Goal: Communication & Community: Answer question/provide support

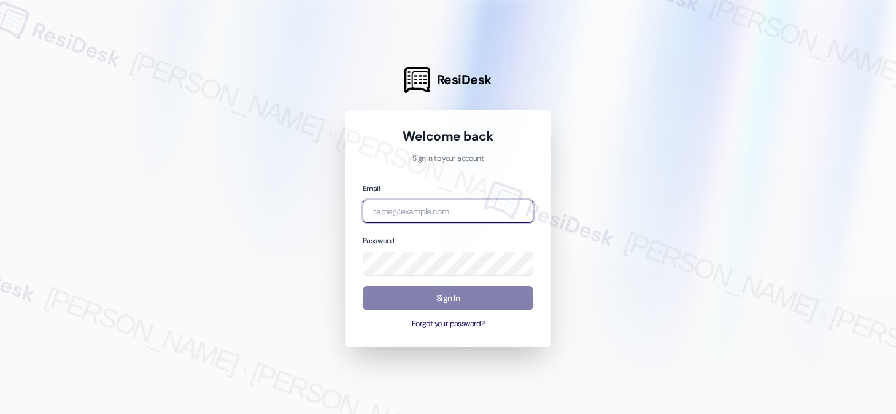
click at [402, 204] on input "email" at bounding box center [448, 211] width 171 height 24
type input "[EMAIL_ADDRESS][PERSON_NAME][PERSON_NAME][DOMAIN_NAME]"
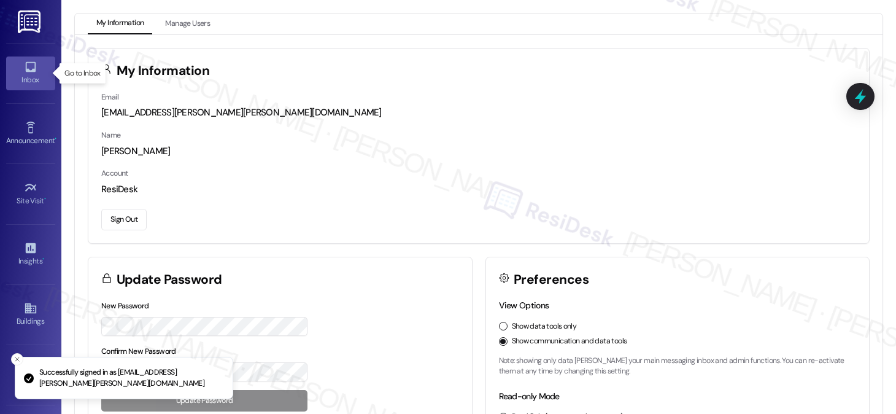
click at [24, 70] on icon at bounding box center [30, 66] width 13 height 13
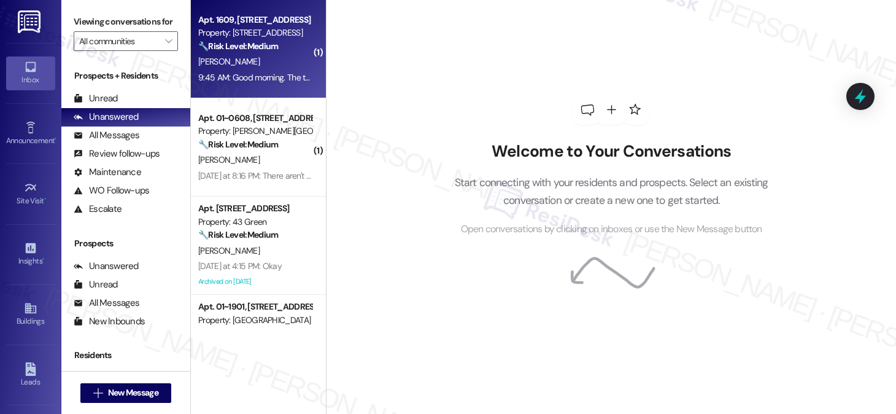
click at [248, 75] on div "9:45 AM: Good morning. The trash chute on the 16th floor is locked shut. What t…" at bounding box center [381, 77] width 366 height 11
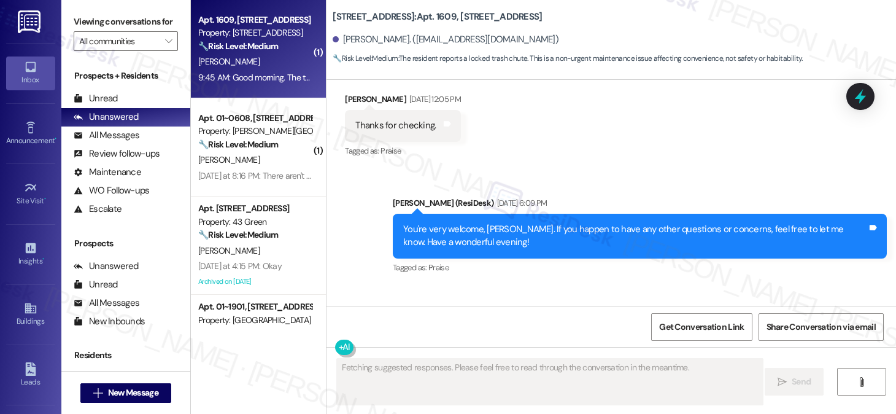
scroll to position [3252, 0]
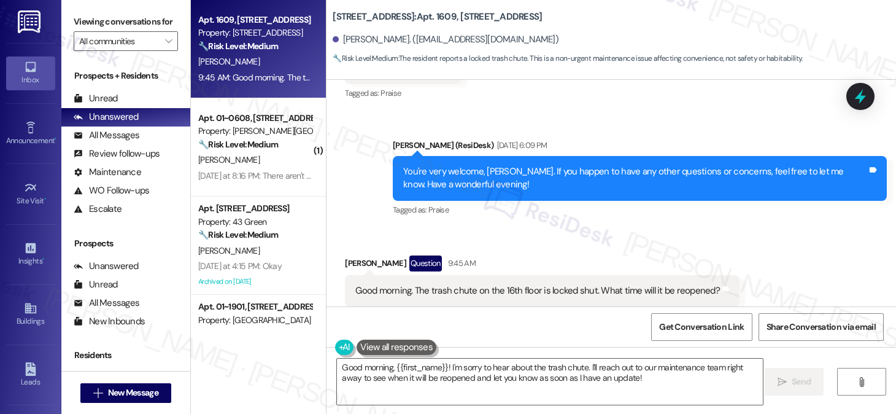
click at [75, 8] on div "Viewing conversations for All communities " at bounding box center [125, 31] width 129 height 63
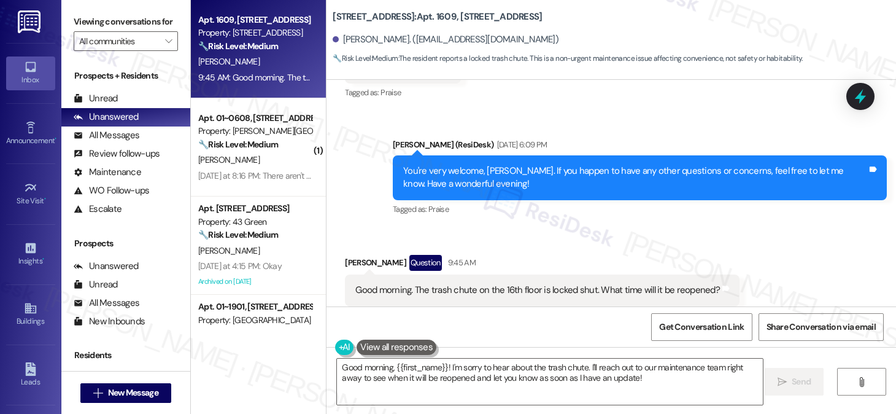
click at [436, 155] on div "You're very welcome, [PERSON_NAME]. If you happen to have any other questions o…" at bounding box center [640, 177] width 494 height 45
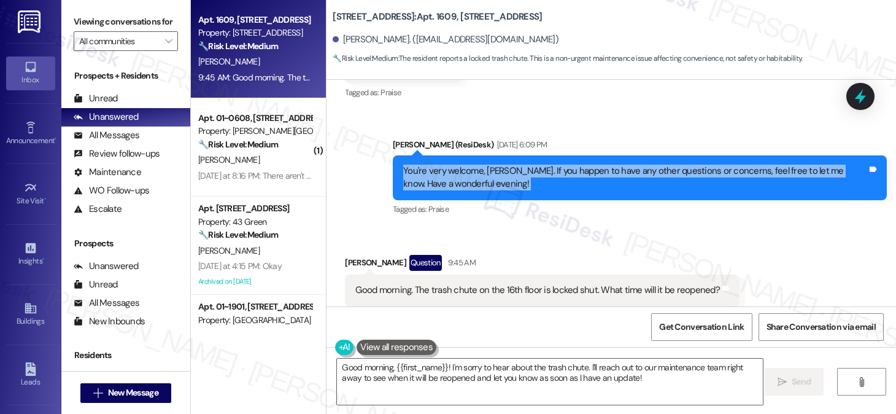
click at [436, 155] on div "You're very welcome, [PERSON_NAME]. If you happen to have any other questions o…" at bounding box center [640, 177] width 494 height 45
click at [468, 164] on div "You're very welcome, [PERSON_NAME]. If you happen to have any other questions o…" at bounding box center [635, 177] width 464 height 26
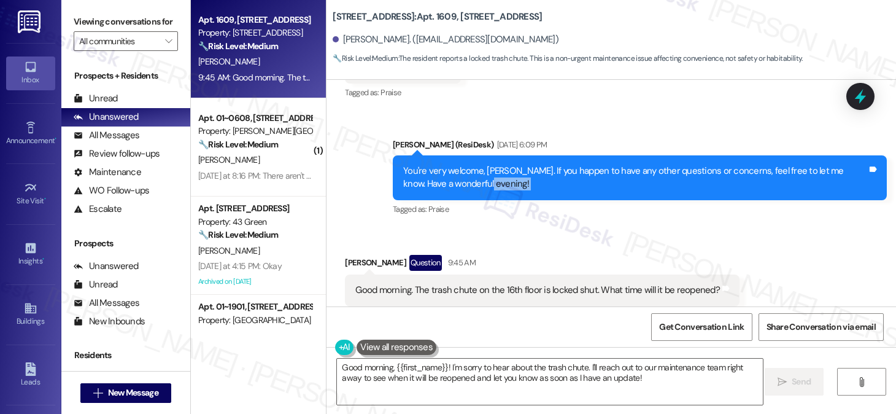
click at [468, 164] on div "You're very welcome, [PERSON_NAME]. If you happen to have any other questions o…" at bounding box center [635, 177] width 464 height 26
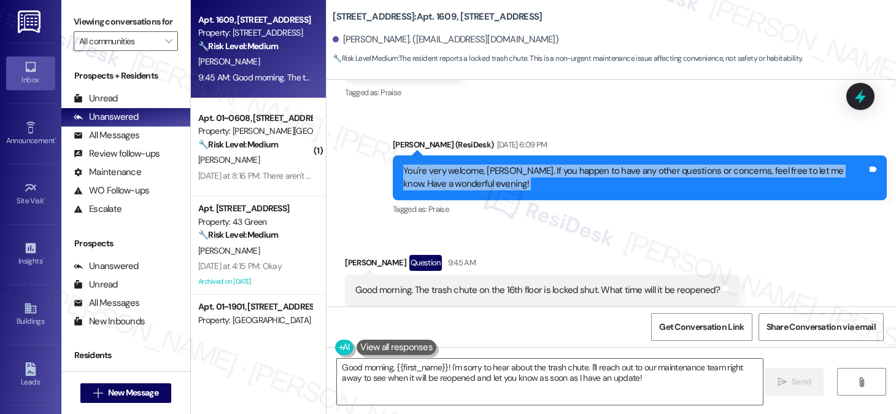
click at [468, 164] on div "You're very welcome, [PERSON_NAME]. If you happen to have any other questions o…" at bounding box center [635, 177] width 464 height 26
click at [77, 26] on label "Viewing conversations for" at bounding box center [126, 21] width 104 height 19
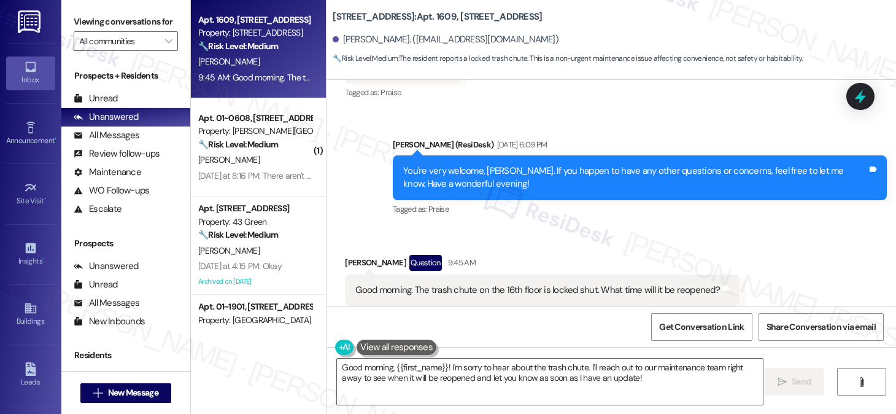
click at [463, 283] on div "Good morning. The trash chute on the 16th floor is locked shut. What time will …" at bounding box center [537, 289] width 364 height 13
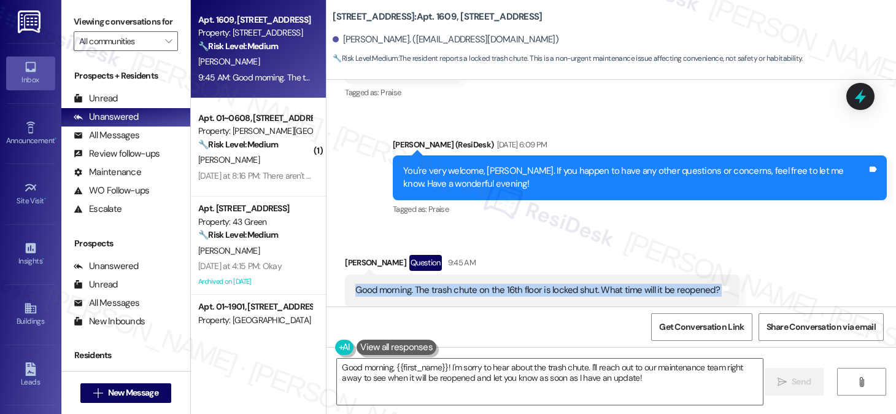
click at [463, 283] on div "Good morning. The trash chute on the 16th floor is locked shut. What time will …" at bounding box center [537, 289] width 364 height 13
click at [496, 283] on div "Good morning. The trash chute on the 16th floor is locked shut. What time will …" at bounding box center [537, 289] width 364 height 13
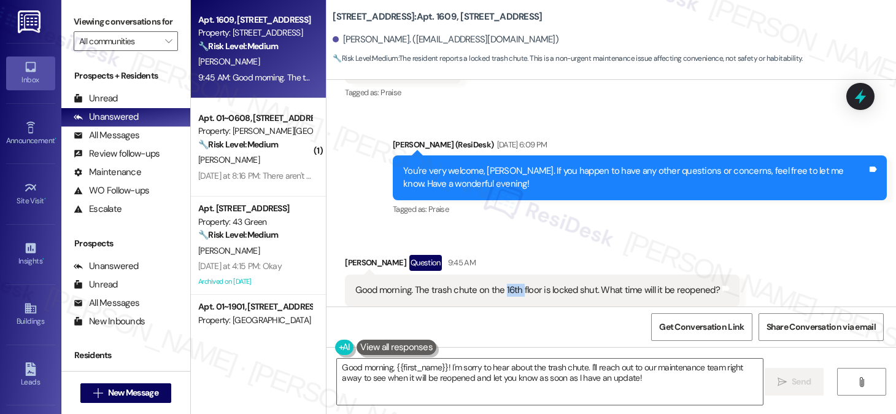
click at [496, 283] on div "Good morning. The trash chute on the 16th floor is locked shut. What time will …" at bounding box center [537, 289] width 364 height 13
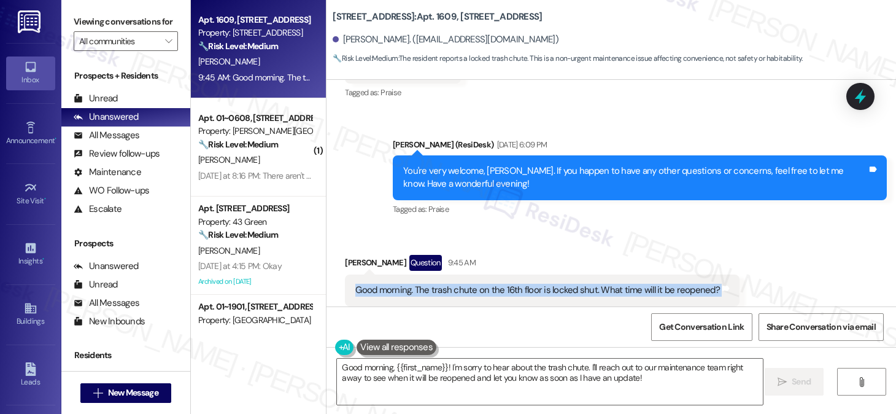
click at [496, 283] on div "Good morning. The trash chute on the 16th floor is locked shut. What time will …" at bounding box center [537, 289] width 364 height 13
click at [484, 274] on div "Good morning. The trash chute on the 16th floor is locked shut. What time will …" at bounding box center [542, 289] width 395 height 31
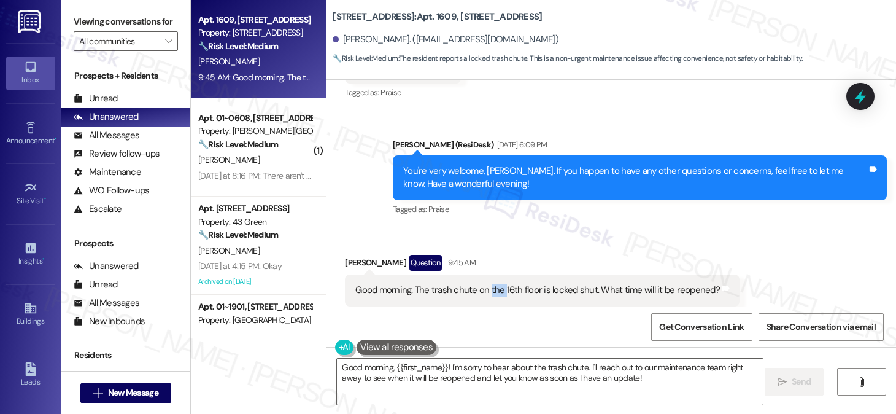
click at [484, 274] on div "Good morning. The trash chute on the 16th floor is locked shut. What time will …" at bounding box center [542, 289] width 395 height 31
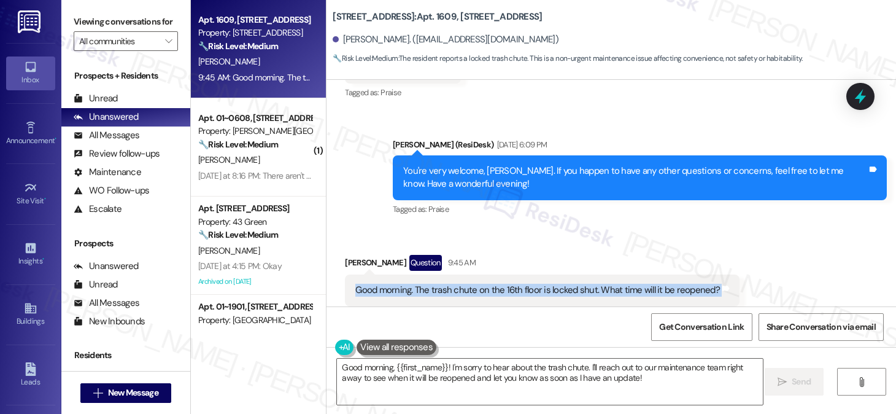
click at [484, 274] on div "Good morning. The trash chute on the 16th floor is locked shut. What time will …" at bounding box center [542, 289] width 395 height 31
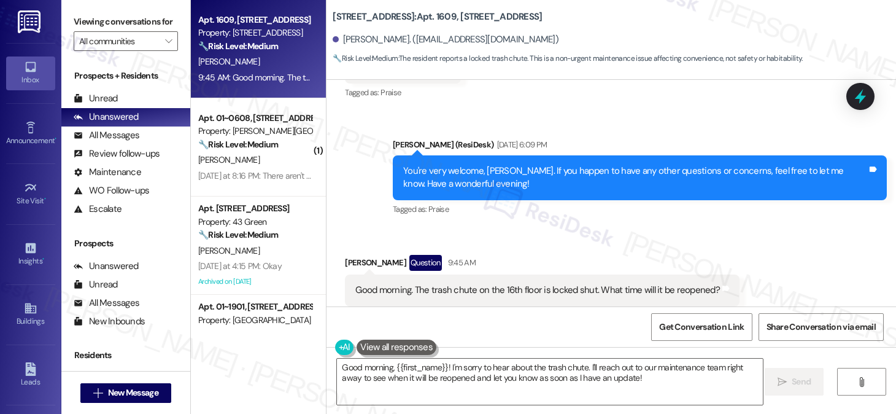
click at [349, 255] on div "[PERSON_NAME] Question 9:45 AM" at bounding box center [542, 265] width 395 height 20
click at [442, 378] on textarea "Good morning, {{first_name}}! I'm sorry to hear about the trash chute. I'll rea…" at bounding box center [550, 381] width 426 height 46
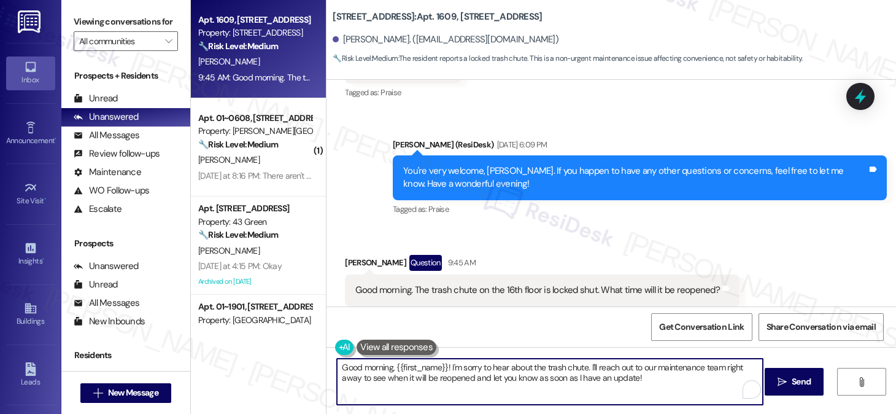
click at [463, 366] on textarea "Good morning, {{first_name}}! I'm sorry to hear about the trash chute. I'll rea…" at bounding box center [550, 381] width 426 height 46
click at [663, 370] on textarea "Good morning, {{first_name}}! I'm sorry to hear about the trash chute. I'll rea…" at bounding box center [550, 381] width 426 height 46
click at [670, 366] on textarea "Good morning, {{first_name}}! I'm sorry to hear about the trash chute. I'll rea…" at bounding box center [550, 381] width 426 height 46
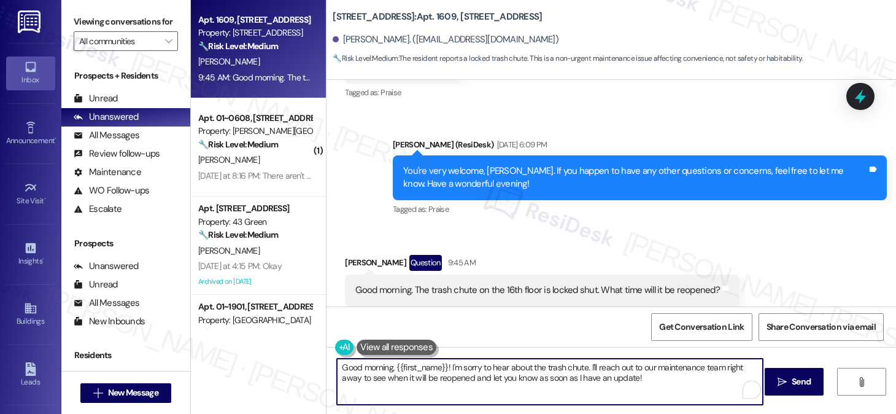
click at [670, 366] on textarea "Good morning, {{first_name}}! I'm sorry to hear about the trash chute. I'll rea…" at bounding box center [550, 381] width 426 height 46
click at [603, 367] on textarea "Good morning, {{first_name}}! I'm sorry to hear about the trash chute. I'll rea…" at bounding box center [550, 381] width 426 height 46
drag, startPoint x: 444, startPoint y: 379, endPoint x: 458, endPoint y: 379, distance: 13.5
click at [444, 379] on textarea "Good morning, {{first_name}}! I'm sorry to hear about the trash chute. I'll rea…" at bounding box center [550, 381] width 426 height 46
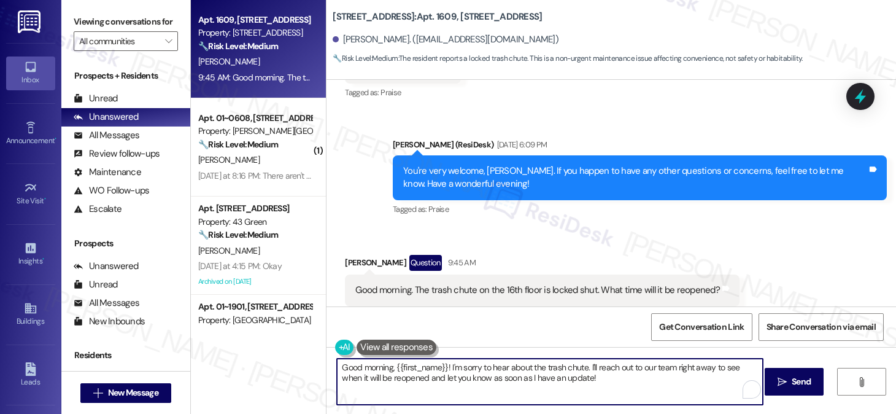
click at [590, 382] on textarea "Good morning, {{first_name}}! I'm sorry to hear about the trash chute. I'll rea…" at bounding box center [550, 381] width 426 height 46
type textarea "Good morning, {{first_name}}! I'm sorry to hear about the trash chute. I'll rea…"
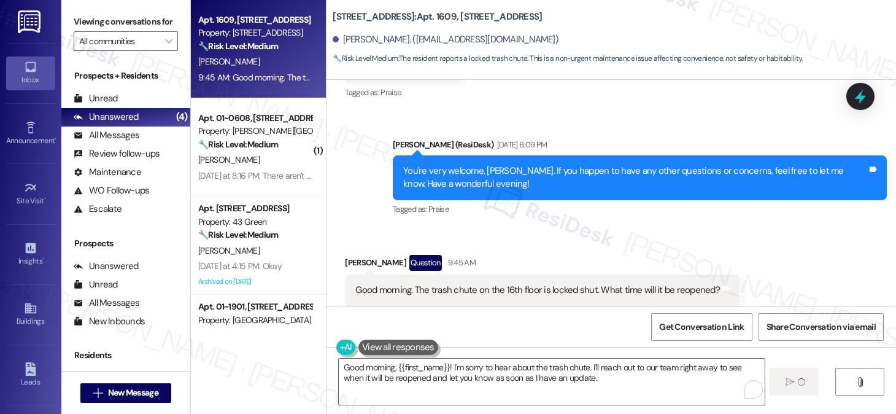
click at [496, 283] on div "Good morning. The trash chute on the 16th floor is locked shut. What time will …" at bounding box center [537, 289] width 364 height 13
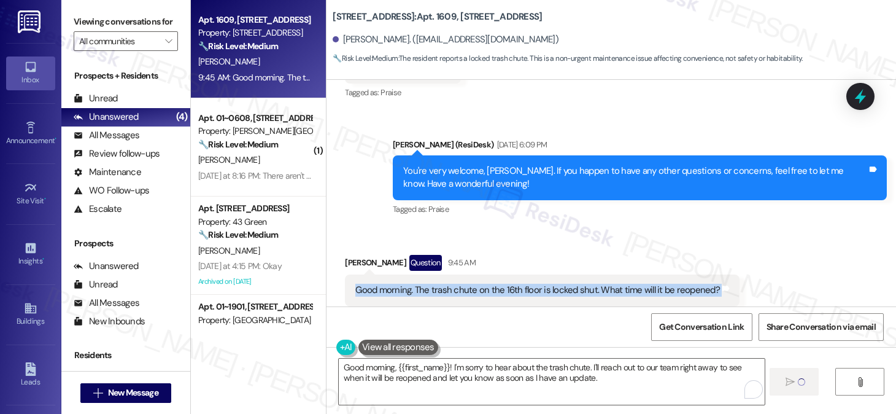
click at [496, 283] on div "Good morning. The trash chute on the 16th floor is locked shut. What time will …" at bounding box center [537, 289] width 364 height 13
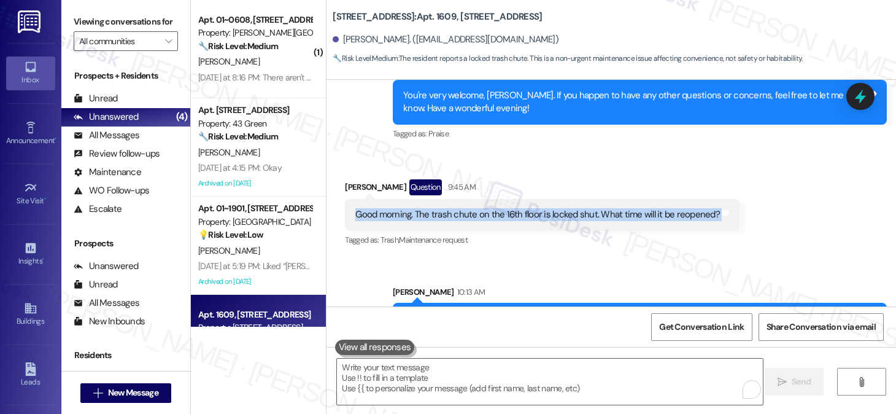
scroll to position [3352, 0]
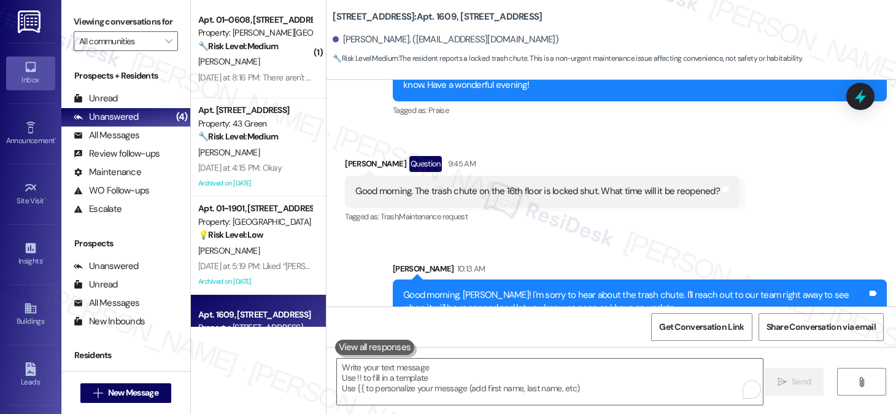
click at [552, 207] on div "Tagged as: Trash , Click to highlight conversations about Trash Maintenance req…" at bounding box center [542, 216] width 395 height 18
click at [423, 185] on div "Good morning. The trash chute on the 16th floor is locked shut. What time will …" at bounding box center [537, 191] width 364 height 13
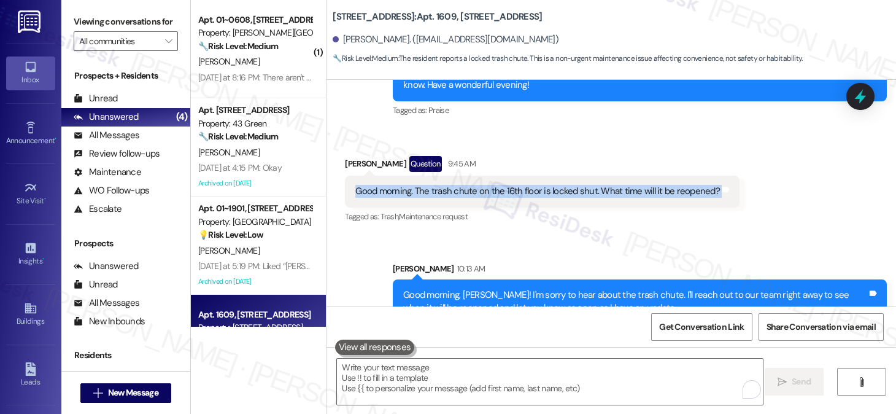
click at [423, 185] on div "Good morning. The trash chute on the 16th floor is locked shut. What time will …" at bounding box center [537, 191] width 364 height 13
copy div "Good morning. The trash chute on the 16th floor is locked shut. What time will …"
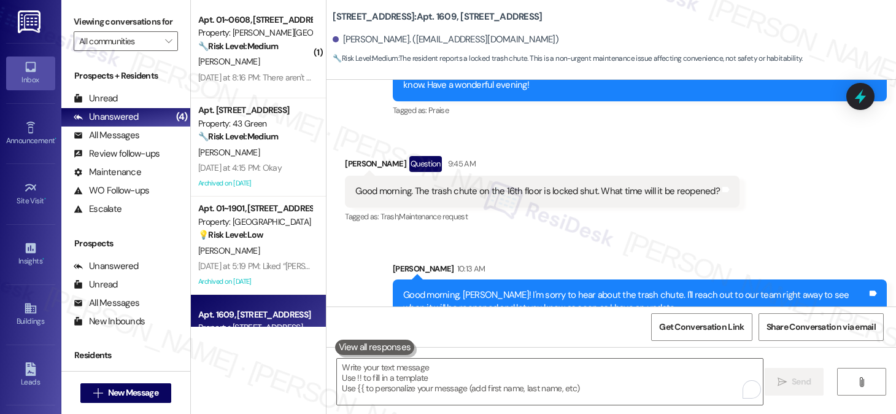
click at [63, 22] on div "Viewing conversations for All communities " at bounding box center [125, 31] width 129 height 63
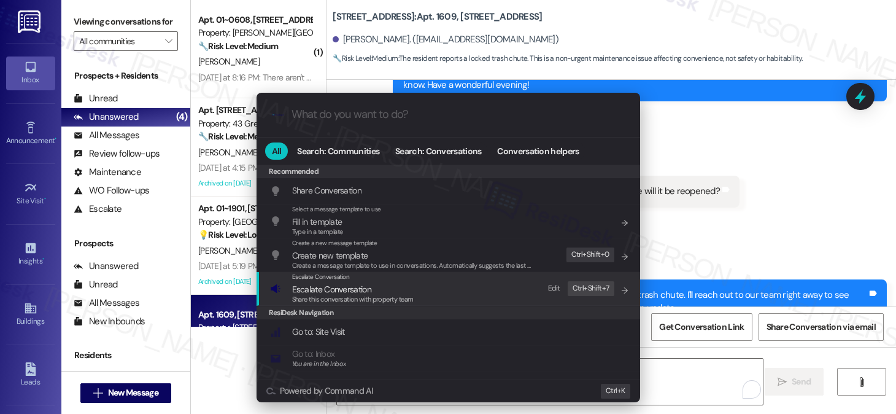
click at [395, 284] on span "Escalate Conversation" at bounding box center [352, 288] width 121 height 13
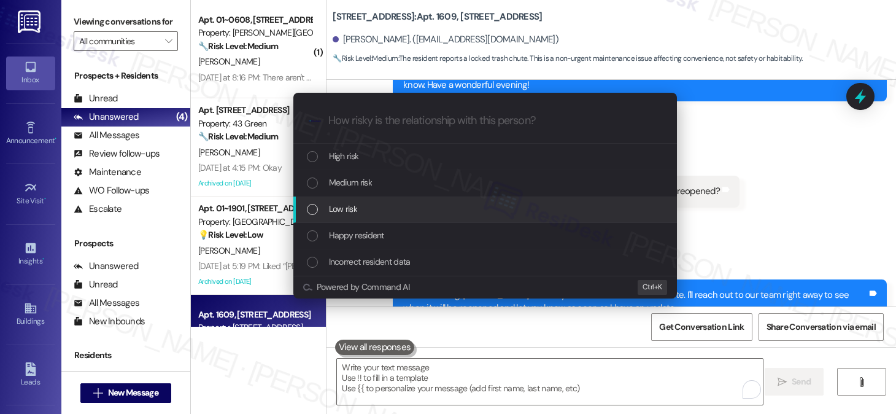
click at [379, 212] on div "Low risk" at bounding box center [486, 208] width 359 height 13
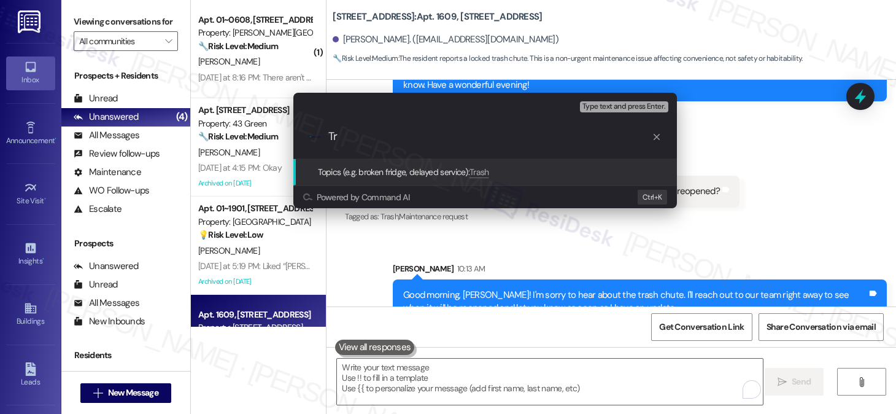
type input "T"
click at [88, 28] on div "Escalate Conversation Low risk Topics (e.g. broken fridge, delayed service) Any…" at bounding box center [448, 207] width 896 height 414
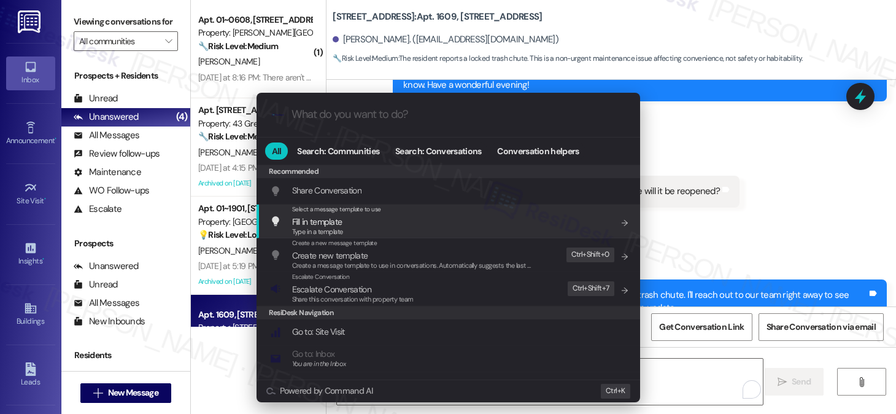
click at [788, 268] on div ".cls-1{fill:#0a055f;}.cls-2{fill:#0cc4c4;} resideskLogoBlueOrange All Search: C…" at bounding box center [448, 207] width 896 height 414
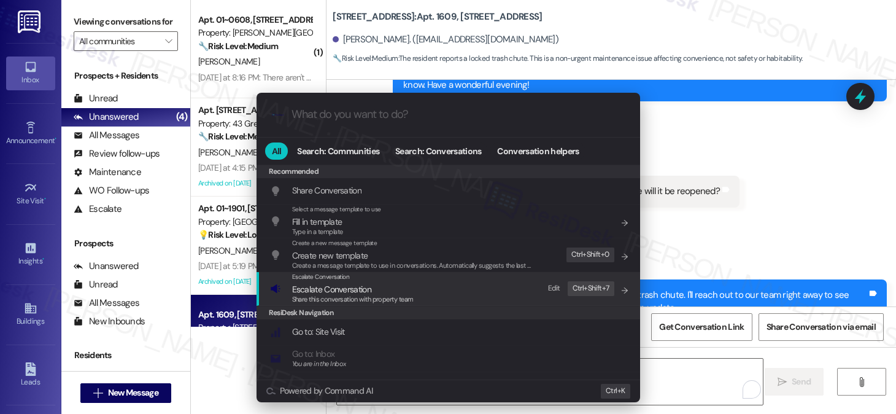
click at [364, 285] on span "Escalate Conversation" at bounding box center [331, 288] width 79 height 11
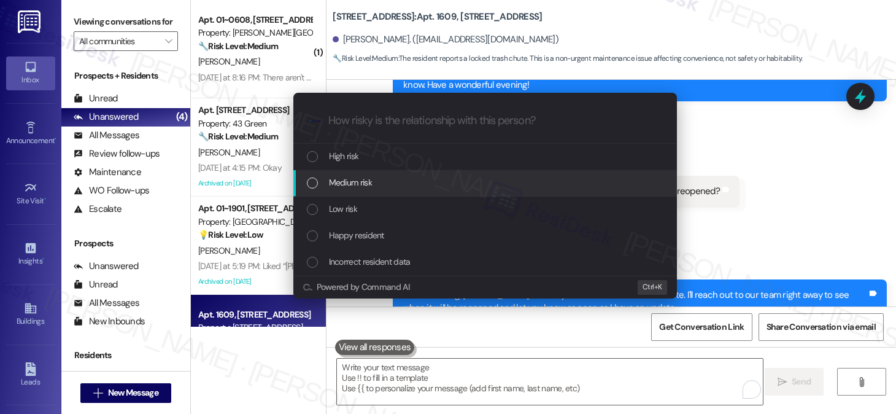
click at [835, 185] on div "Escalate Conversation How risky is the relationship with this person? Topics (e…" at bounding box center [448, 207] width 896 height 414
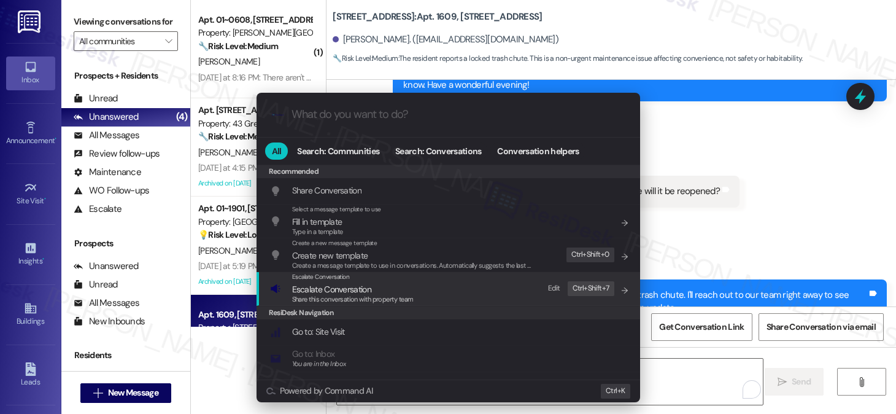
click at [342, 283] on span "Escalate Conversation" at bounding box center [331, 288] width 79 height 11
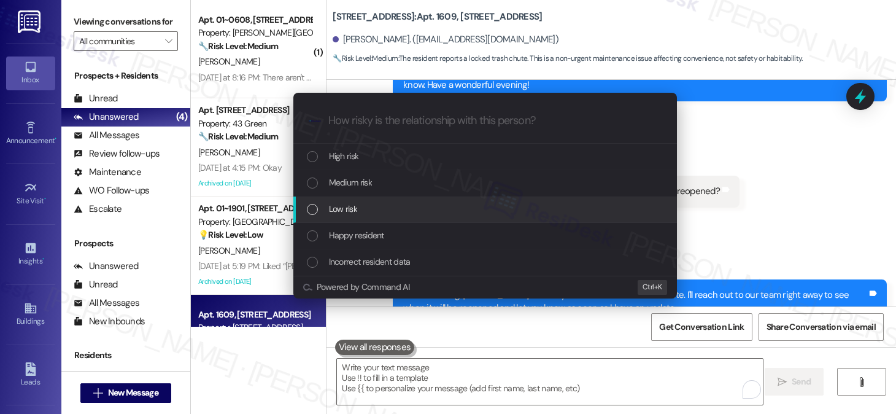
click at [379, 203] on div "Low risk" at bounding box center [486, 208] width 359 height 13
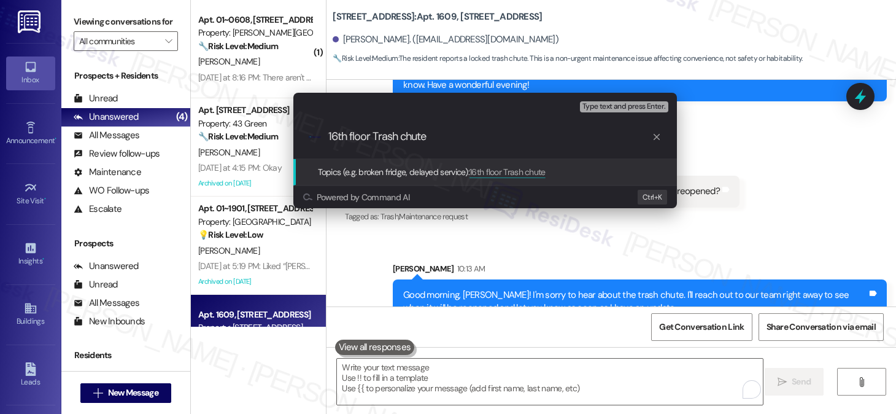
click at [432, 142] on input "16th floor Trash chute" at bounding box center [489, 136] width 323 height 13
type input "16th floor Trash chute closed"
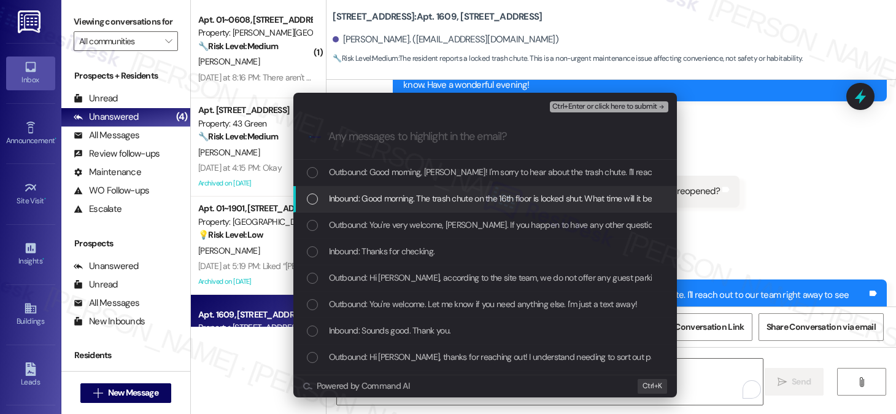
click at [457, 193] on span "Inbound: Good morning. The trash chute on the 16th floor is locked shut. What t…" at bounding box center [511, 197] width 364 height 13
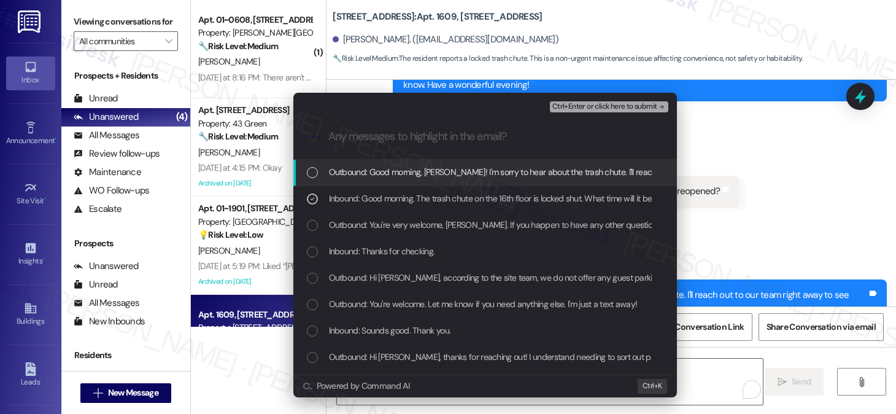
click at [609, 105] on span "Ctrl+Enter or click here to submit" at bounding box center [604, 106] width 105 height 9
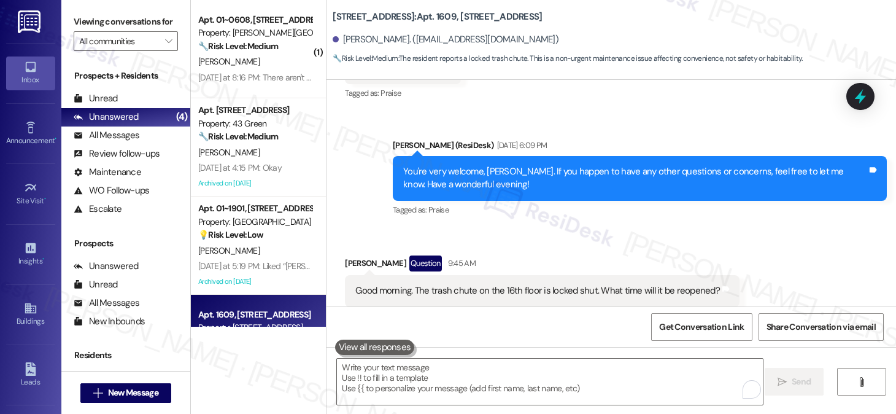
scroll to position [3370, 0]
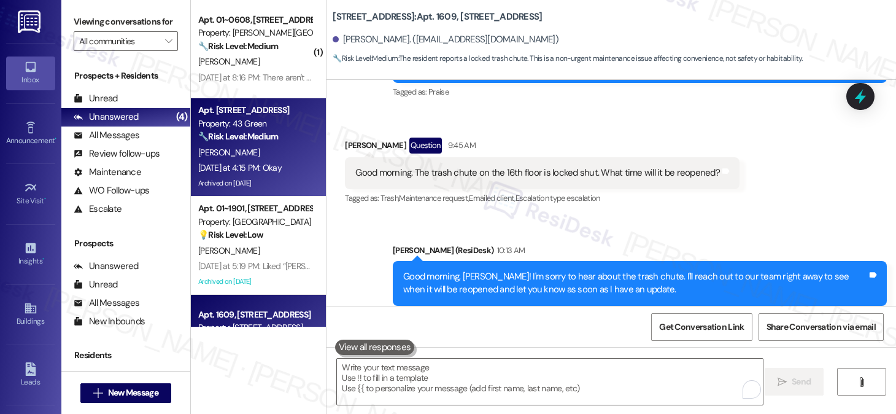
click at [289, 156] on div "[PERSON_NAME]" at bounding box center [255, 152] width 116 height 15
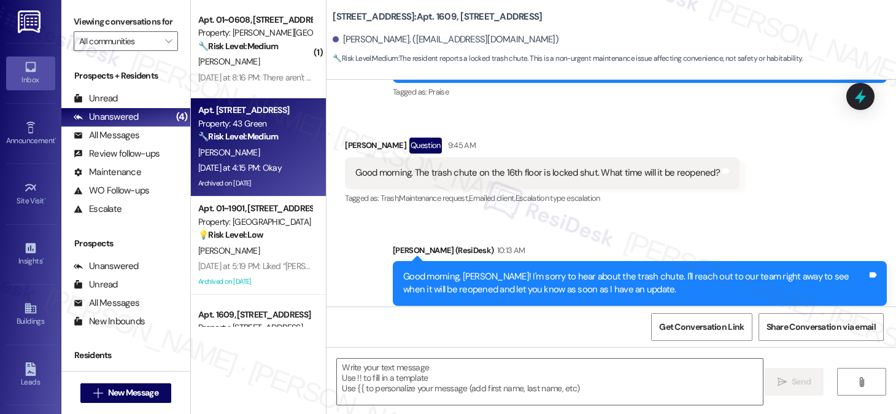
type textarea "Fetching suggested responses. Please feel free to read through the conversation…"
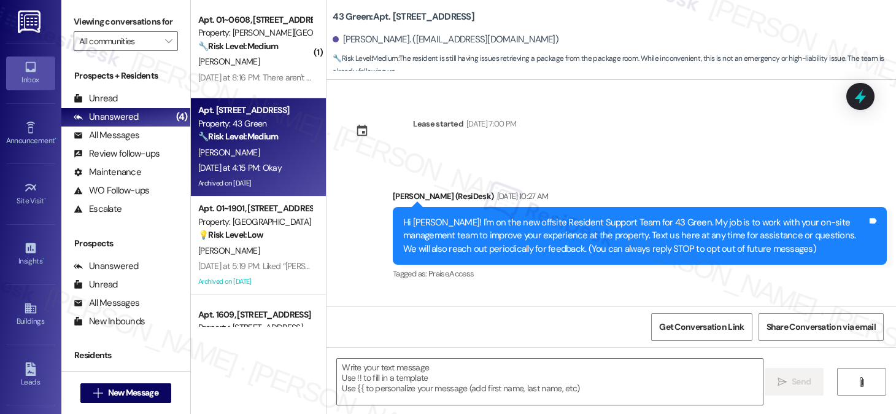
scroll to position [5807, 0]
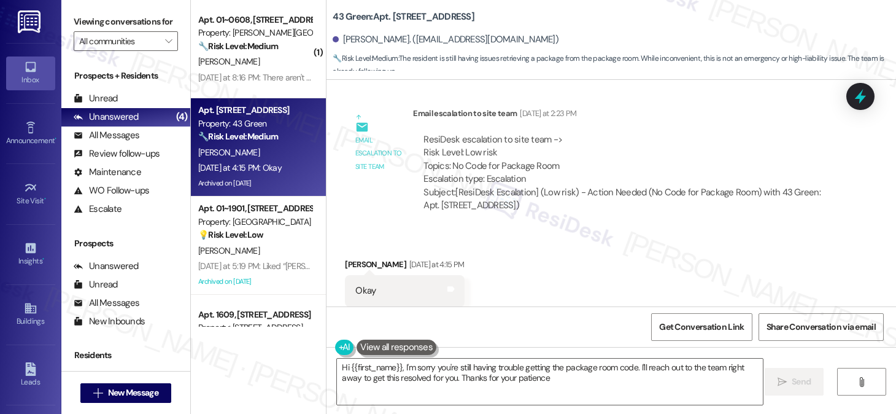
type textarea "Hi {{first_name}}, I'm sorry you're still having trouble getting the package ro…"
drag, startPoint x: 461, startPoint y: 141, endPoint x: 595, endPoint y: 142, distance: 134.4
click at [595, 142] on div "ResiDesk escalation to site team -> Risk Level: Low risk Topics: No Code for Pa…" at bounding box center [625, 159] width 405 height 53
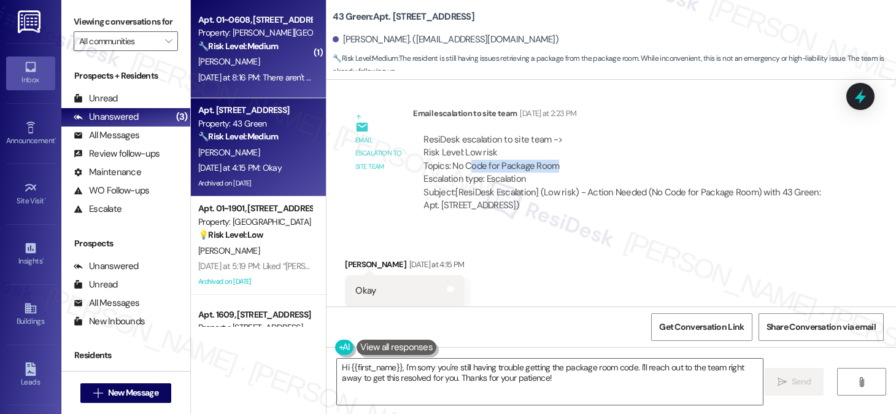
click at [275, 79] on div "[DATE] at 8:16 PM: There aren't any cleaning supplies in the workout room which…" at bounding box center [364, 77] width 333 height 11
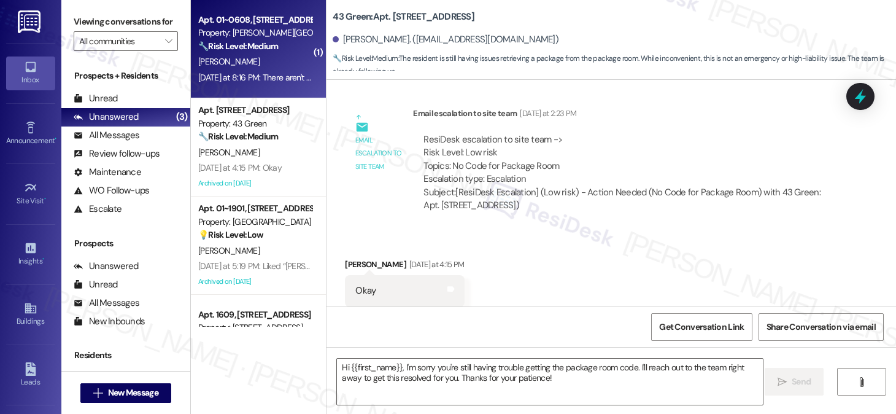
type textarea "Fetching suggested responses. Please feel free to read through the conversation…"
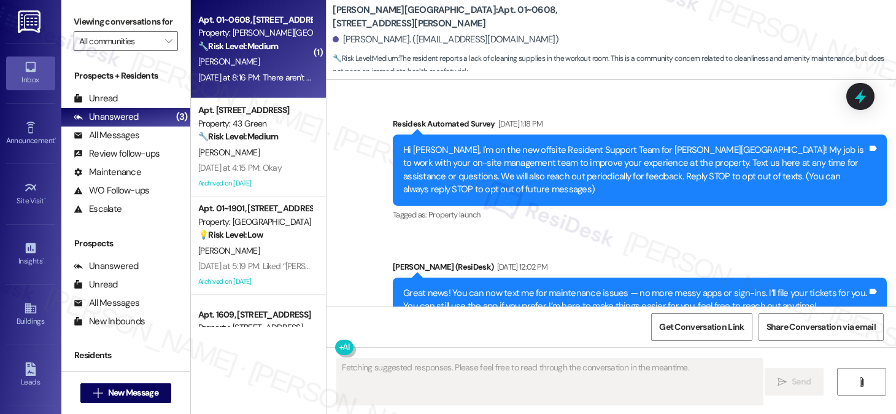
scroll to position [23641, 0]
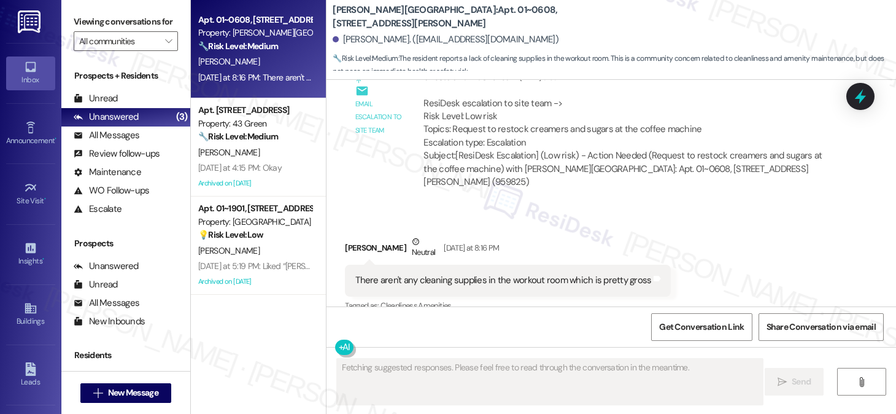
click at [449, 274] on div "There aren't any cleaning supplies in the workout room which is pretty gross" at bounding box center [503, 280] width 296 height 13
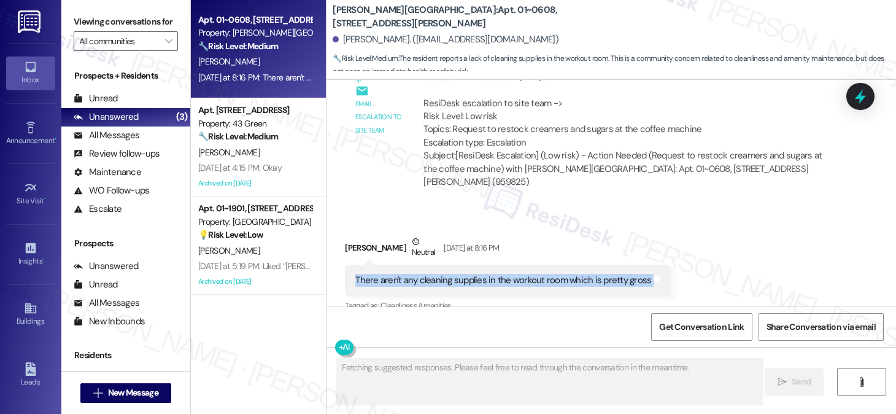
click at [449, 274] on div "There aren't any cleaning supplies in the workout room which is pretty gross" at bounding box center [503, 280] width 296 height 13
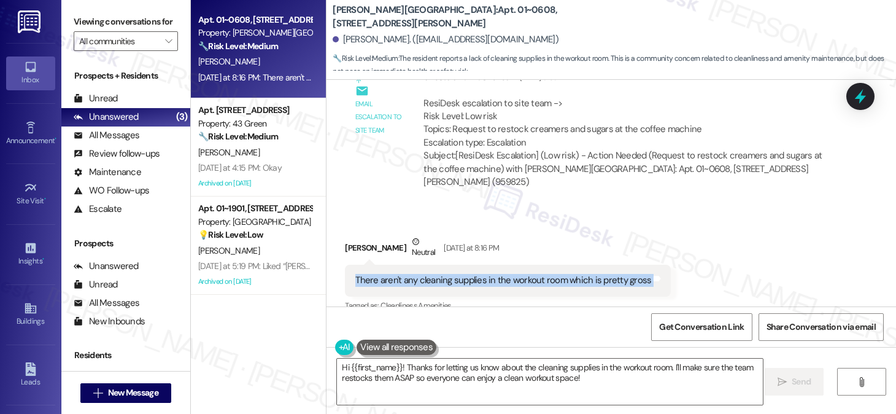
click at [444, 274] on div "There aren't any cleaning supplies in the workout room which is pretty gross" at bounding box center [503, 280] width 296 height 13
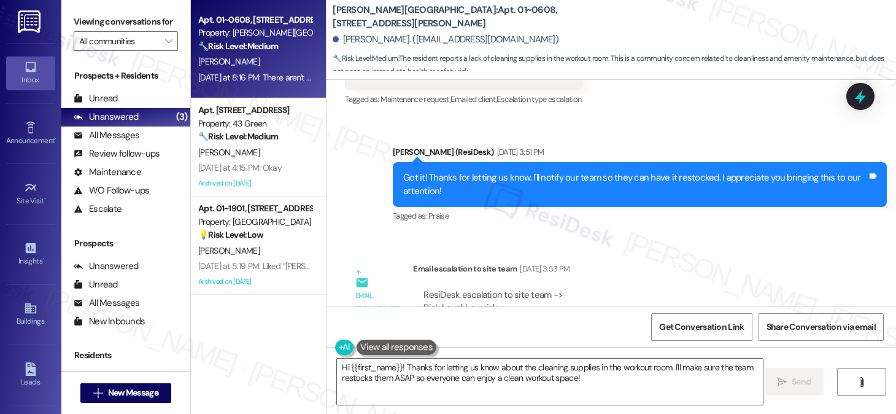
scroll to position [23457, 0]
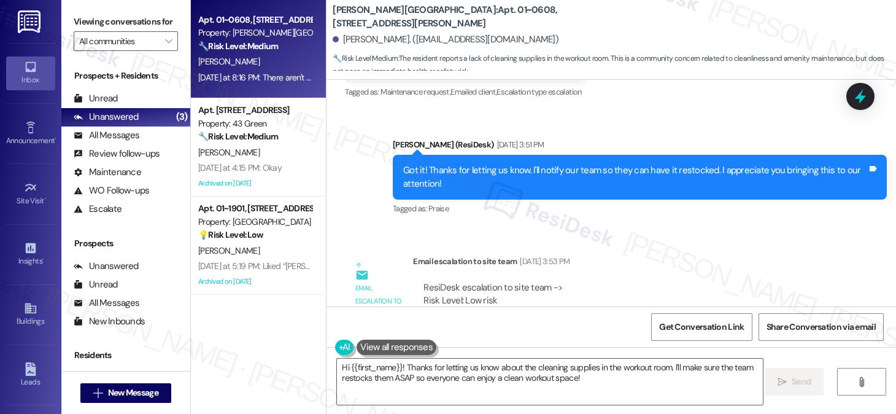
drag, startPoint x: 458, startPoint y: 199, endPoint x: 711, endPoint y: 204, distance: 252.9
click at [710, 281] on div "ResiDesk escalation to site team -> Risk Level: Low risk Topics: Request to res…" at bounding box center [625, 307] width 405 height 53
click at [713, 281] on div "ResiDesk escalation to site team -> Risk Level: Low risk Topics: Request to res…" at bounding box center [625, 307] width 405 height 53
drag, startPoint x: 709, startPoint y: 196, endPoint x: 447, endPoint y: 193, distance: 262.6
click at [447, 281] on div "ResiDesk escalation to site team -> Risk Level: Low risk Topics: Request to res…" at bounding box center [625, 307] width 405 height 53
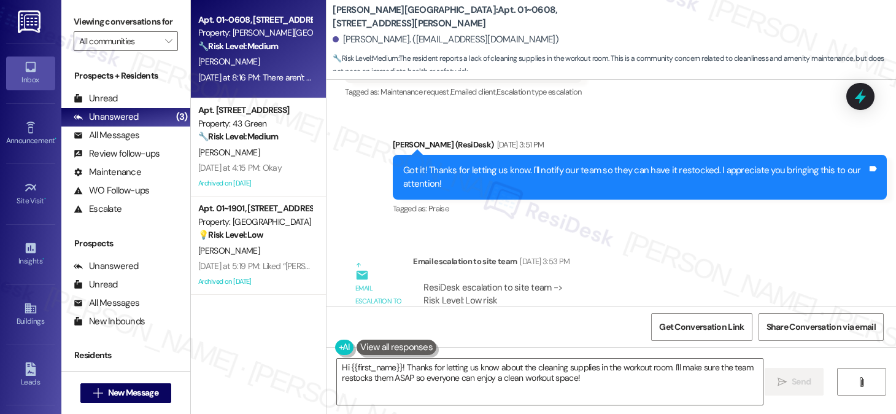
click at [447, 281] on div "ResiDesk escalation to site team -> Risk Level: Low risk Topics: Request to res…" at bounding box center [625, 307] width 405 height 53
drag, startPoint x: 447, startPoint y: 193, endPoint x: 732, endPoint y: 210, distance: 285.8
click at [732, 281] on div "ResiDesk escalation to site team -> Risk Level: Low risk Topics: Request to res…" at bounding box center [625, 307] width 405 height 53
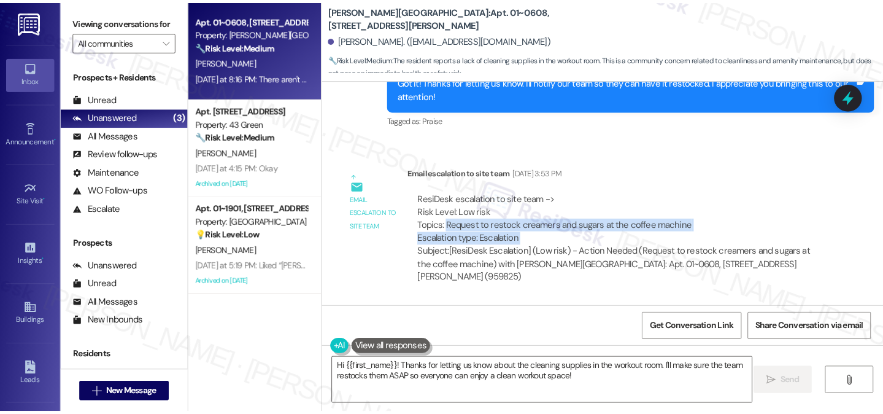
scroll to position [23641, 0]
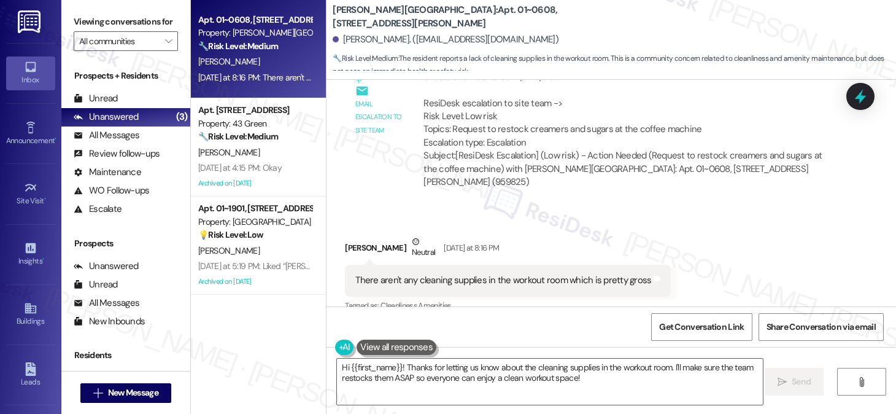
click at [457, 274] on div "There aren't any cleaning supplies in the workout room which is pretty gross" at bounding box center [503, 280] width 296 height 13
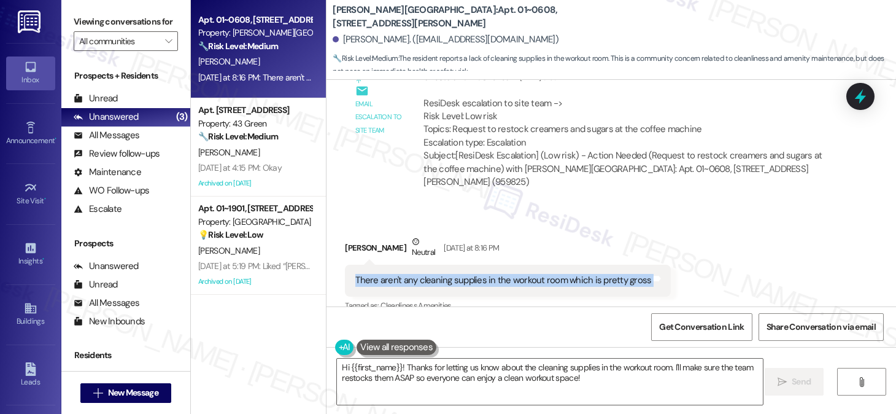
click at [457, 274] on div "There aren't any cleaning supplies in the workout room which is pretty gross" at bounding box center [503, 280] width 296 height 13
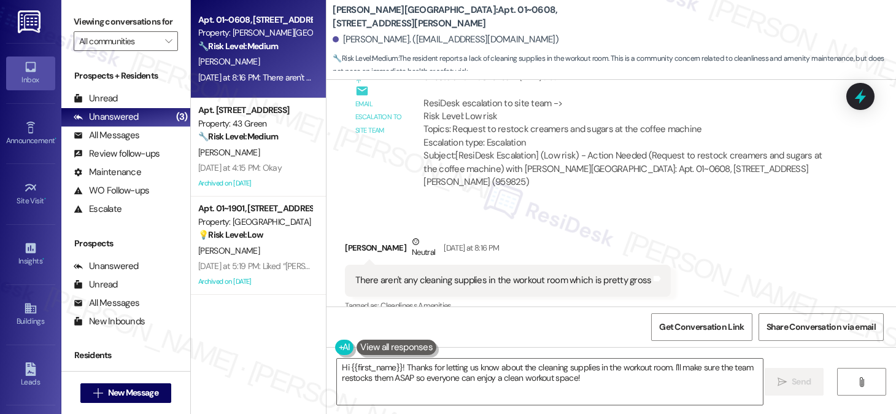
click at [79, 26] on label "Viewing conversations for" at bounding box center [126, 21] width 104 height 19
click at [72, 29] on div "Viewing conversations for All communities " at bounding box center [125, 31] width 129 height 63
click at [85, 31] on label "Viewing conversations for" at bounding box center [126, 21] width 104 height 19
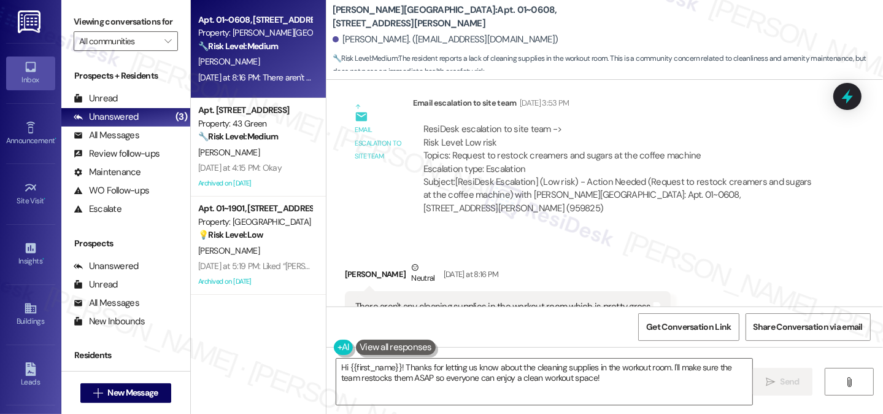
scroll to position [23694, 0]
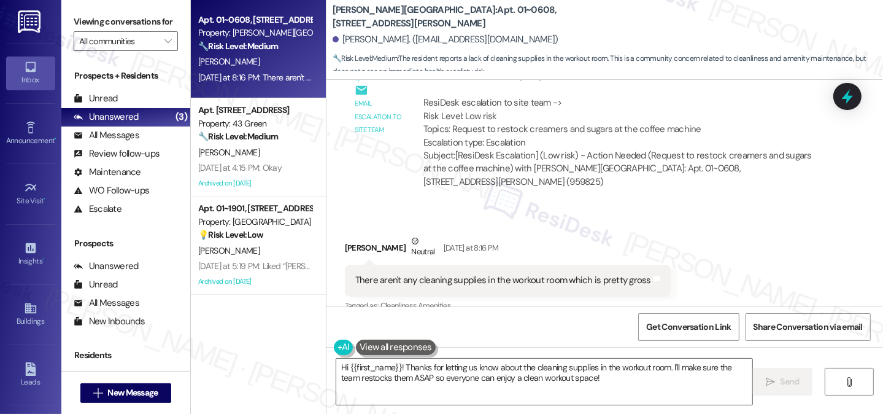
click at [585, 274] on div "There aren't any cleaning supplies in the workout room which is pretty gross" at bounding box center [503, 280] width 296 height 13
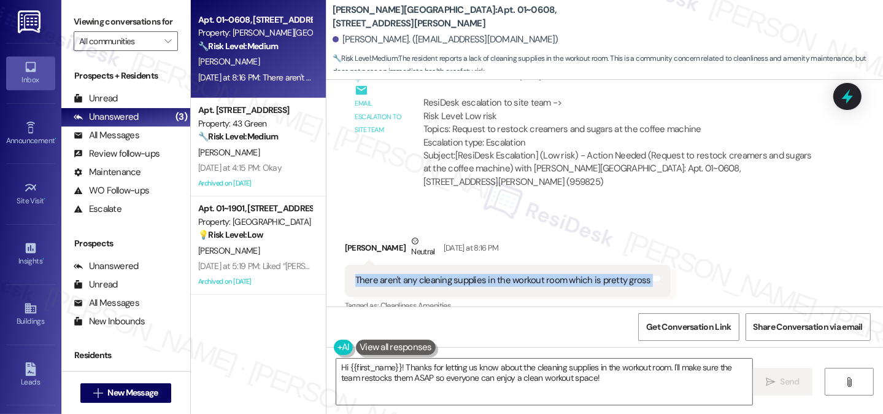
click at [585, 274] on div "There aren't any cleaning supplies in the workout room which is pretty gross" at bounding box center [503, 280] width 296 height 13
click at [551, 274] on div "There aren't any cleaning supplies in the workout room which is pretty gross" at bounding box center [503, 280] width 296 height 13
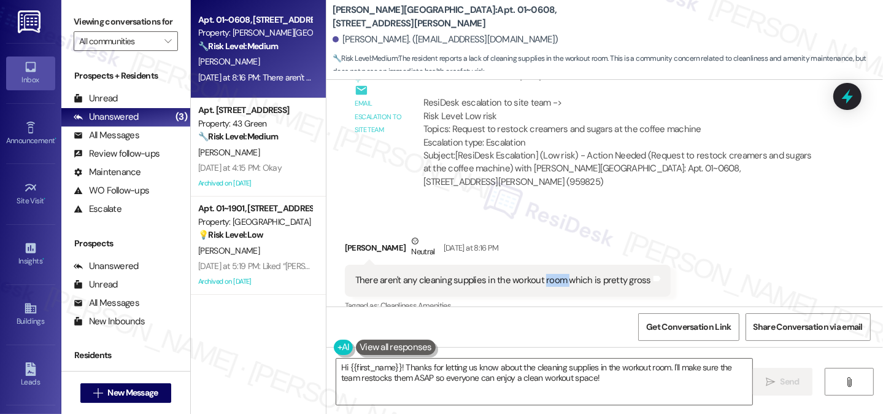
click at [551, 274] on div "There aren't any cleaning supplies in the workout room which is pretty gross" at bounding box center [503, 280] width 296 height 13
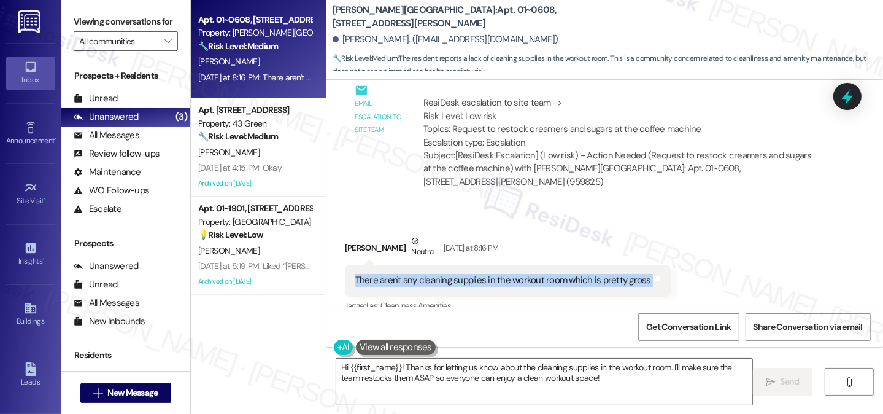
click at [551, 274] on div "There aren't any cleaning supplies in the workout room which is pretty gross" at bounding box center [503, 280] width 296 height 13
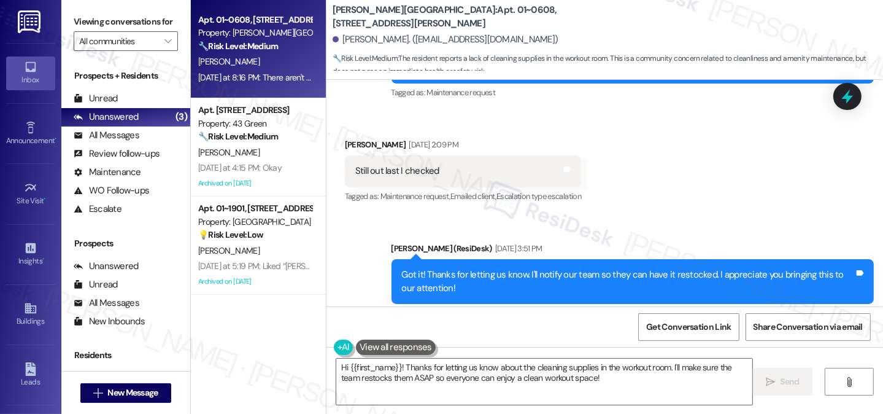
scroll to position [23449, 0]
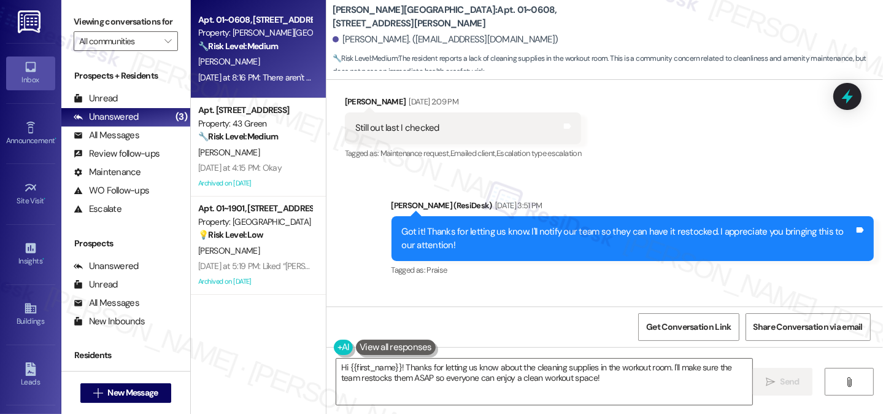
click at [608, 225] on div "Got it! Thanks for letting us know. I'll notify our team so they can have it re…" at bounding box center [628, 238] width 452 height 26
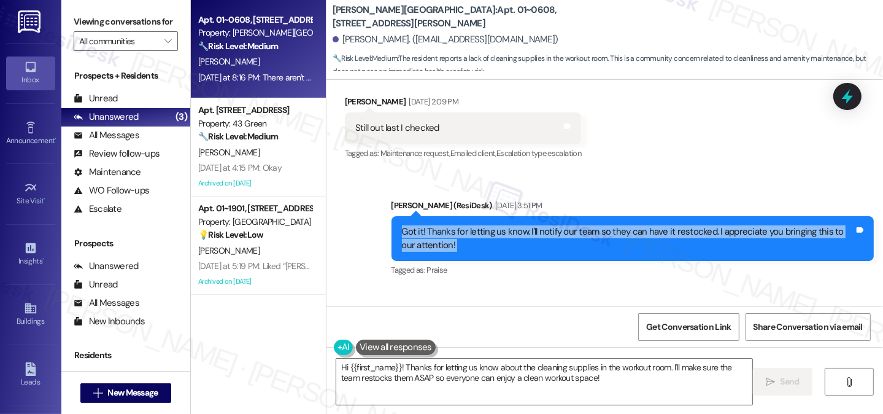
click at [608, 225] on div "Got it! Thanks for letting us know. I'll notify our team so they can have it re…" at bounding box center [628, 238] width 452 height 26
click at [579, 216] on div "Got it! Thanks for letting us know. I'll notify our team so they can have it re…" at bounding box center [632, 238] width 482 height 45
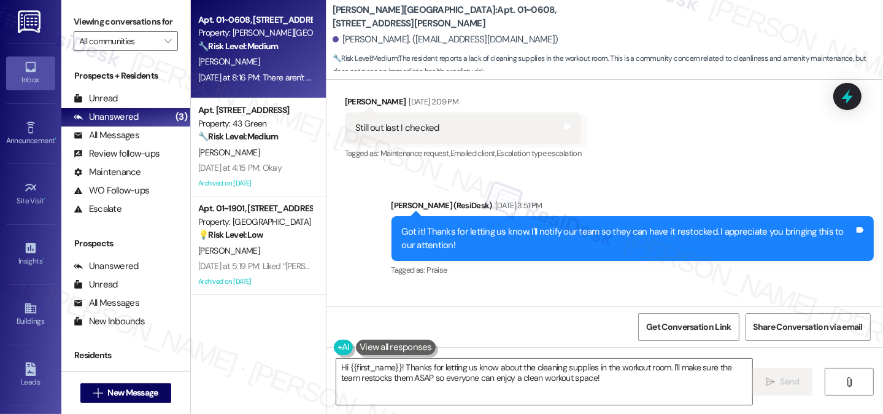
click at [579, 216] on div "Got it! Thanks for letting us know. I'll notify our team so they can have it re…" at bounding box center [632, 238] width 482 height 45
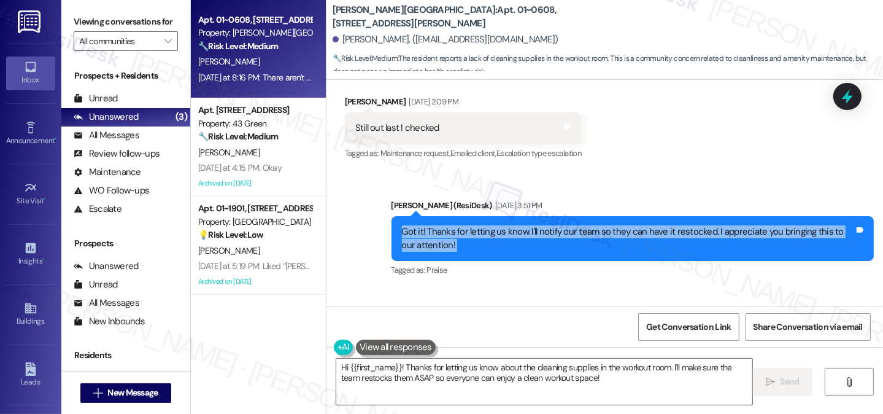
click at [579, 216] on div "Got it! Thanks for letting us know. I'll notify our team so they can have it re…" at bounding box center [632, 238] width 482 height 45
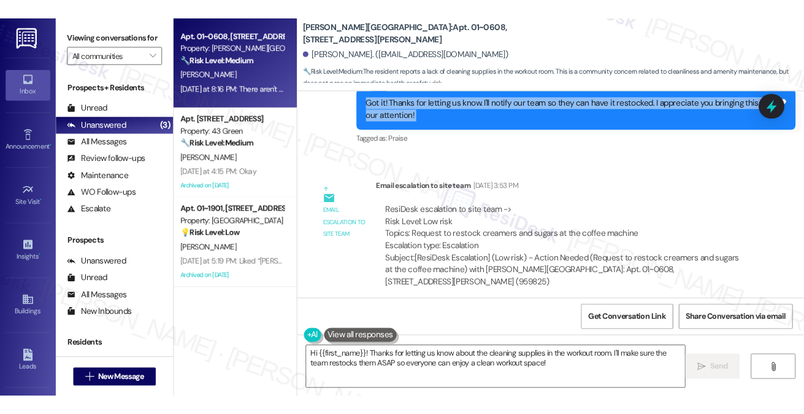
scroll to position [23633, 0]
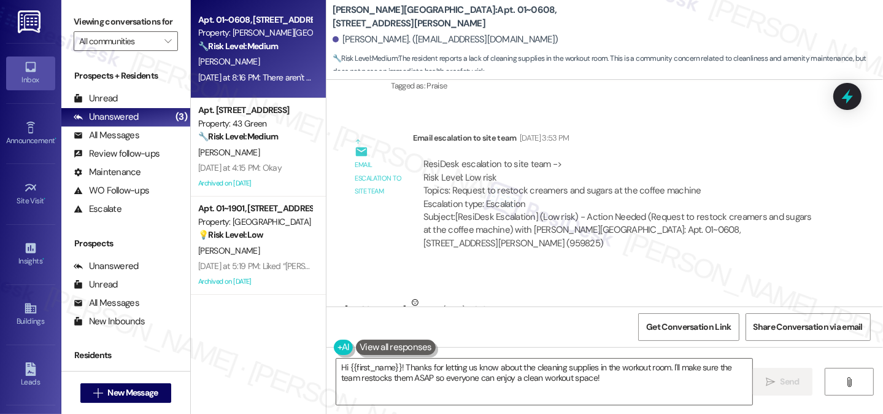
click at [434, 335] on div "There aren't any cleaning supplies in the workout room which is pretty gross" at bounding box center [503, 341] width 296 height 13
click at [72, 21] on div "Viewing conversations for All communities " at bounding box center [125, 31] width 129 height 63
click at [531, 368] on textarea "Hi {{first_name}}! Thanks for letting us know about the cleaning supplies in th…" at bounding box center [544, 381] width 416 height 46
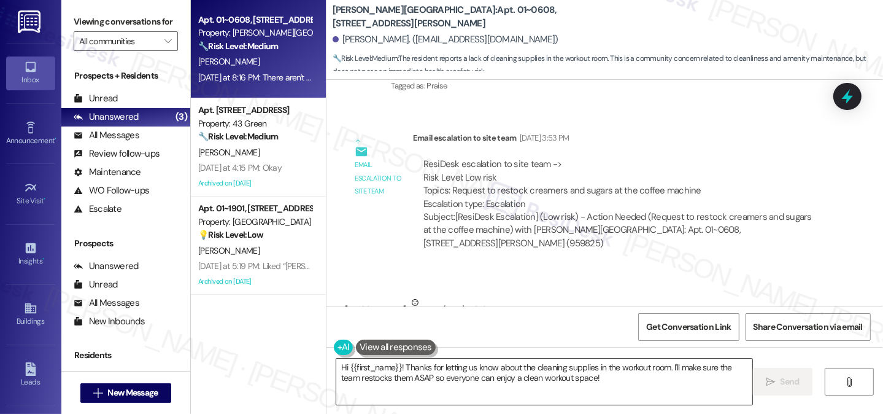
click at [530, 369] on textarea "Hi {{first_name}}! Thanks for letting us know about the cleaning supplies in th…" at bounding box center [544, 381] width 416 height 46
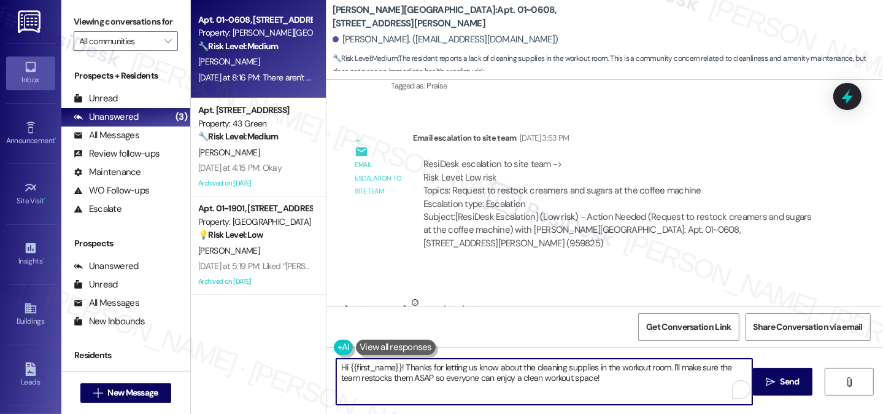
click at [530, 369] on textarea "Hi {{first_name}}! Thanks for letting us know about the cleaning supplies in th…" at bounding box center [544, 381] width 416 height 46
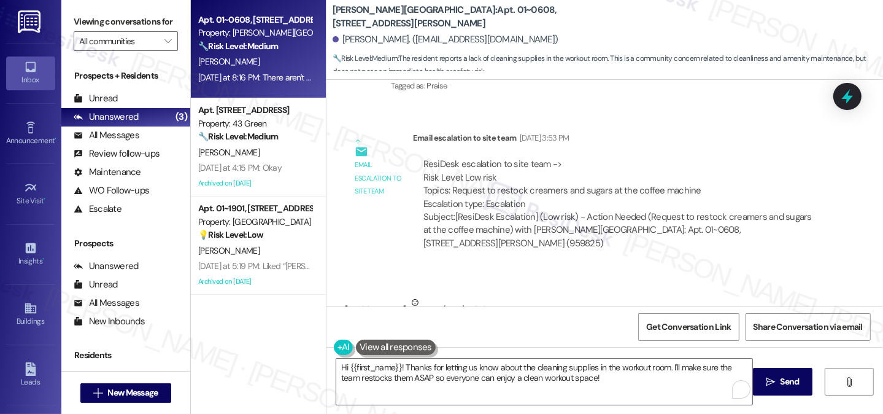
click at [515, 148] on div "ResiDesk escalation to site team -> Risk Level: Low risk Topics: Request to res…" at bounding box center [620, 203] width 414 height 110
click at [530, 210] on div "Subject: [ResiDesk Escalation] (Low risk) - Action Needed (Request to restock c…" at bounding box center [619, 229] width 393 height 39
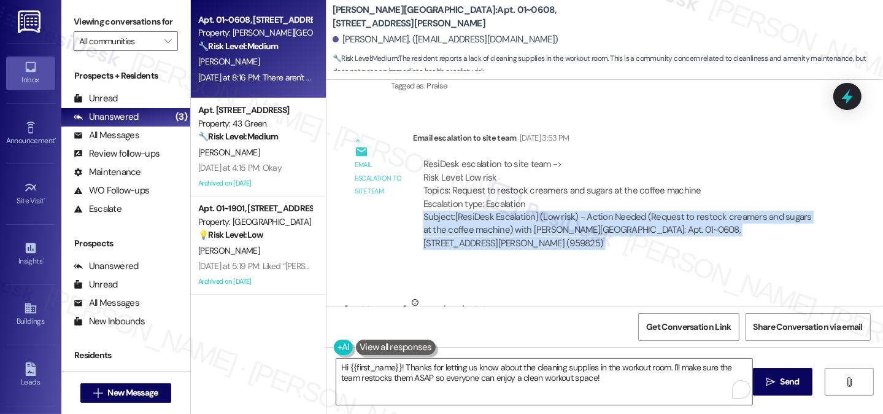
click at [530, 210] on div "Subject: [ResiDesk Escalation] (Low risk) - Action Needed (Request to restock c…" at bounding box center [619, 229] width 393 height 39
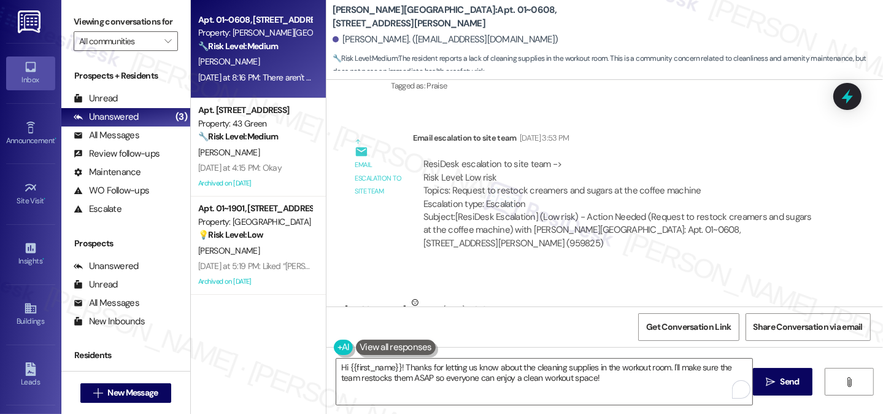
click at [476, 335] on div "There aren't any cleaning supplies in the workout room which is pretty gross" at bounding box center [503, 341] width 296 height 13
click at [68, 14] on div "Viewing conversations for All communities " at bounding box center [125, 31] width 129 height 63
click at [463, 350] on div "Hi {{first_name}}! Thanks for letting us know about the cleaning supplies in th…" at bounding box center [604, 393] width 557 height 92
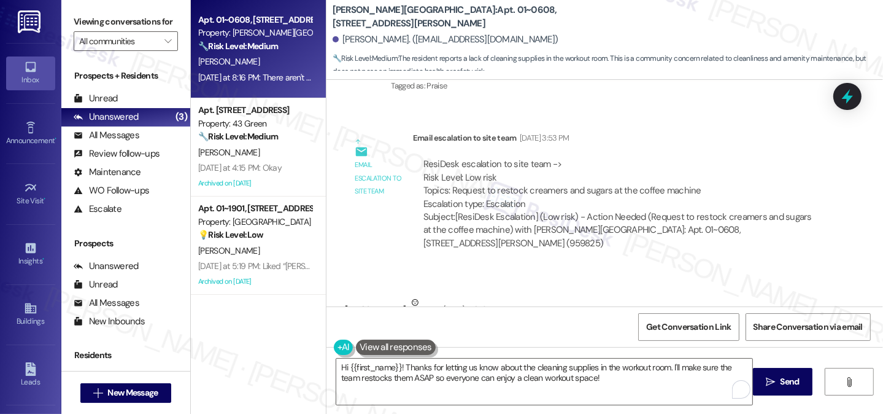
click at [352, 296] on div "[PERSON_NAME] Neutral [DATE] at 8:16 PM" at bounding box center [508, 311] width 326 height 30
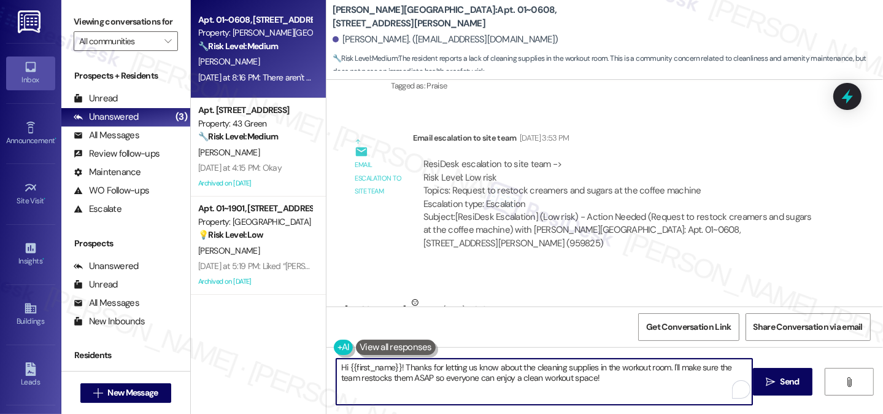
drag, startPoint x: 601, startPoint y: 378, endPoint x: 571, endPoint y: 370, distance: 31.1
click at [571, 370] on textarea "Hi {{first_name}}! Thanks for letting us know about the cleaning supplies in th…" at bounding box center [544, 381] width 416 height 46
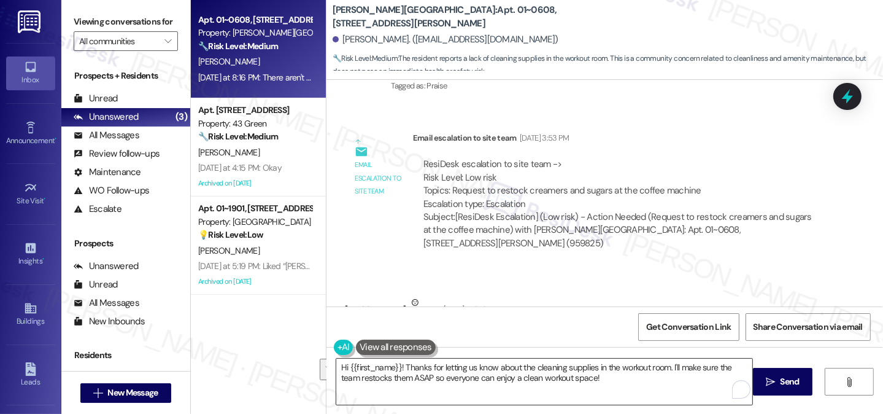
click at [670, 375] on textarea "Hi {{first_name}}! Thanks for letting us know about the cleaning supplies in th…" at bounding box center [544, 381] width 416 height 46
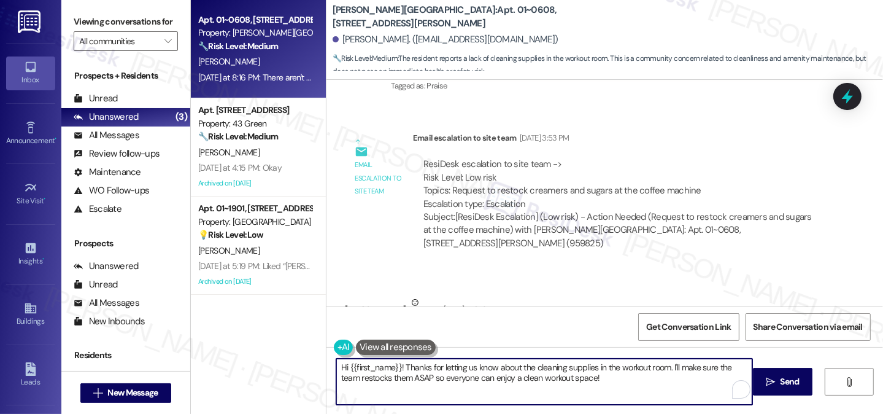
drag, startPoint x: 592, startPoint y: 375, endPoint x: 405, endPoint y: 368, distance: 186.7
click at [405, 368] on textarea "Hi {{first_name}}! Thanks for letting us know about the cleaning supplies in th…" at bounding box center [544, 381] width 416 height 46
click at [396, 376] on textarea "Hi {{first_name}}! Thanks for letting us know about the cleaning supplies in th…" at bounding box center [544, 381] width 416 height 46
click at [371, 379] on textarea "Hi {{first_name}}! Thanks for letting us know about the cleaning supplies in th…" at bounding box center [544, 381] width 416 height 46
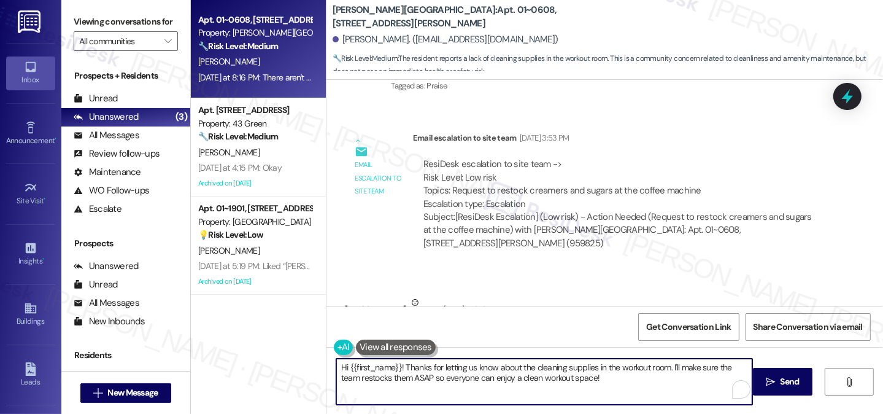
click at [582, 386] on textarea "Hi {{first_name}}! Thanks for letting us know about the cleaning supplies in th…" at bounding box center [544, 381] width 416 height 46
click at [691, 365] on textarea "Hi {{first_name}}! Thanks for letting us know about the cleaning supplies in th…" at bounding box center [544, 381] width 416 height 46
click at [679, 379] on textarea "Hi {{first_name}}! Thanks for letting us know about the cleaning supplies in th…" at bounding box center [544, 381] width 416 height 46
drag, startPoint x: 675, startPoint y: 367, endPoint x: 722, endPoint y: 376, distance: 47.5
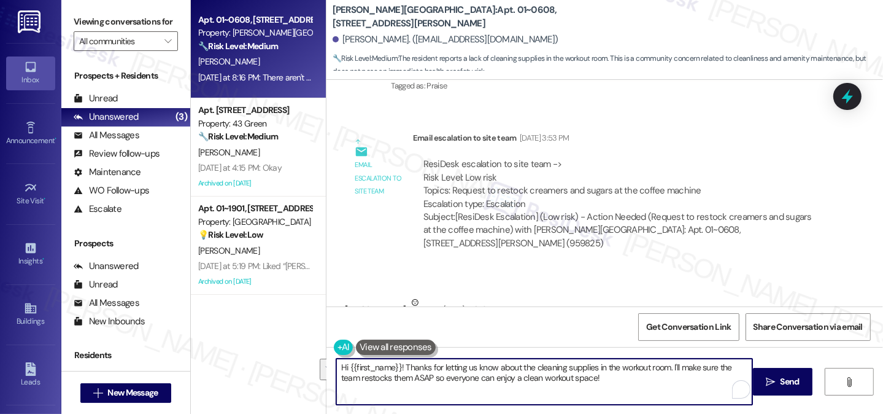
click at [722, 376] on textarea "Hi {{first_name}}! Thanks for letting us know about the cleaning supplies in th…" at bounding box center [544, 381] width 416 height 46
click at [673, 376] on textarea "Hi {{first_name}}! Thanks for letting us know about the cleaning supplies in th…" at bounding box center [544, 381] width 416 height 46
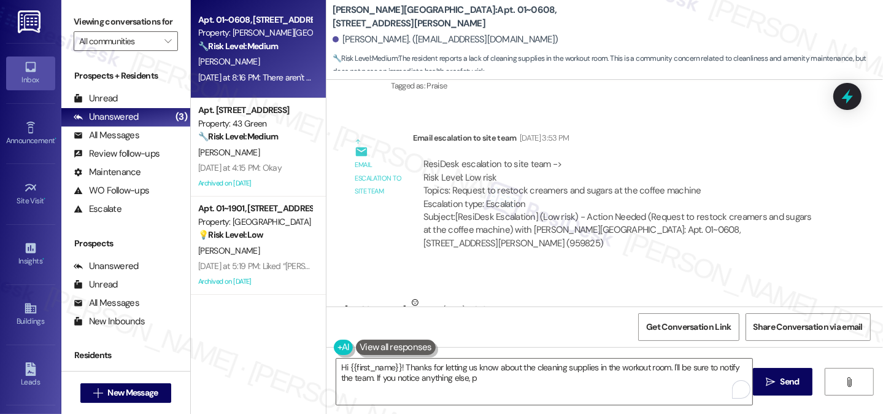
drag, startPoint x: 882, startPoint y: 152, endPoint x: 82, endPoint y: 18, distance: 812.0
click at [82, 18] on label "Viewing conversations for" at bounding box center [126, 21] width 104 height 19
click at [79, 19] on label "Viewing conversations for" at bounding box center [126, 21] width 104 height 19
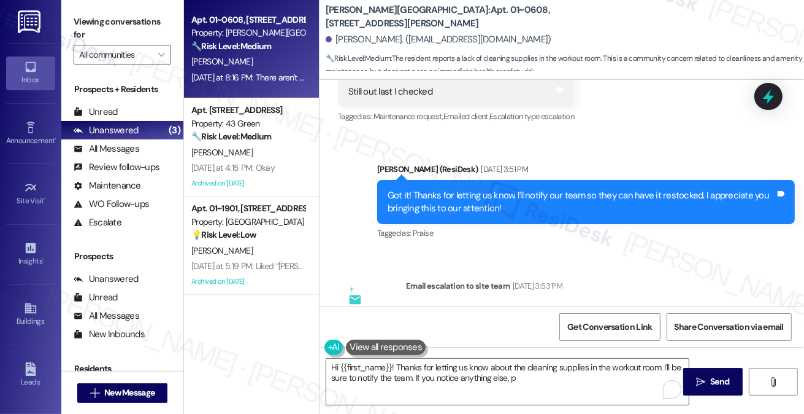
scroll to position [23900, 0]
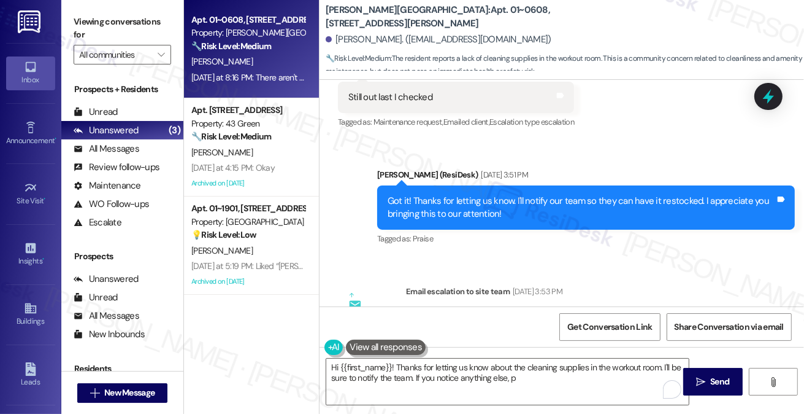
click at [477, 365] on textarea "Hi {{first_name}}! Thanks for letting us know about the cleaning supplies in th…" at bounding box center [507, 381] width 363 height 46
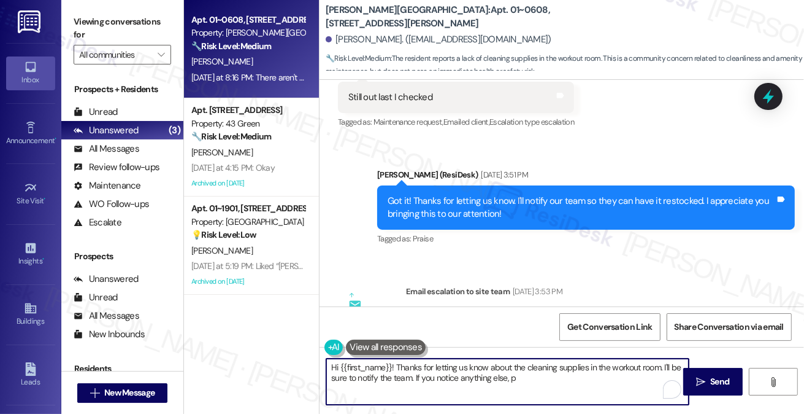
click at [477, 365] on textarea "Hi {{first_name}}! Thanks for letting us know about the cleaning supplies in th…" at bounding box center [507, 381] width 363 height 46
click at [563, 370] on textarea "Hi {{first_name}}! Thanks for letting us know about the cleaning supplies in th…" at bounding box center [507, 381] width 363 height 46
click at [537, 382] on textarea "Hi {{first_name}}! Thanks for letting us know about the cleaning supplies in th…" at bounding box center [507, 381] width 363 height 46
click at [537, 380] on textarea "Hi {{first_name}}! Thanks for letting us know about the cleaning supplies in th…" at bounding box center [507, 381] width 363 height 46
click at [614, 385] on textarea "Hi {{first_name}}! Thanks for letting us know about the cleaning supplies in th…" at bounding box center [507, 381] width 363 height 46
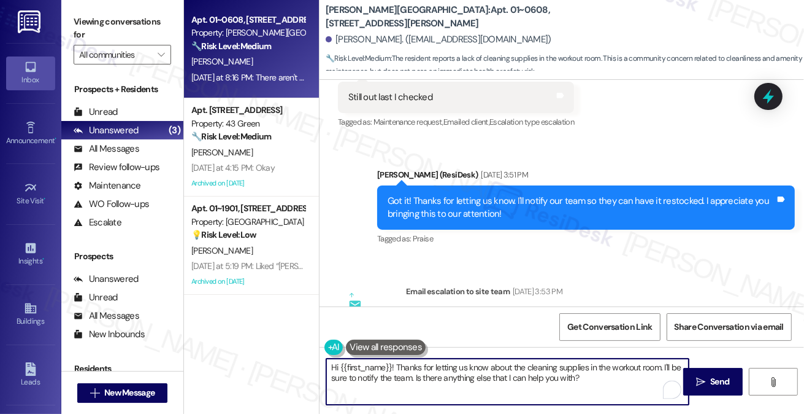
click at [483, 378] on textarea "Hi {{first_name}}! Thanks for letting us know about the cleaning supplies in th…" at bounding box center [507, 381] width 363 height 46
click at [598, 379] on textarea "Hi {{first_name}}! Thanks for letting us know about the cleaning supplies in th…" at bounding box center [507, 381] width 363 height 46
click at [484, 378] on textarea "Hi {{first_name}}! Thanks for letting us know about the cleaning supplies in th…" at bounding box center [507, 381] width 363 height 46
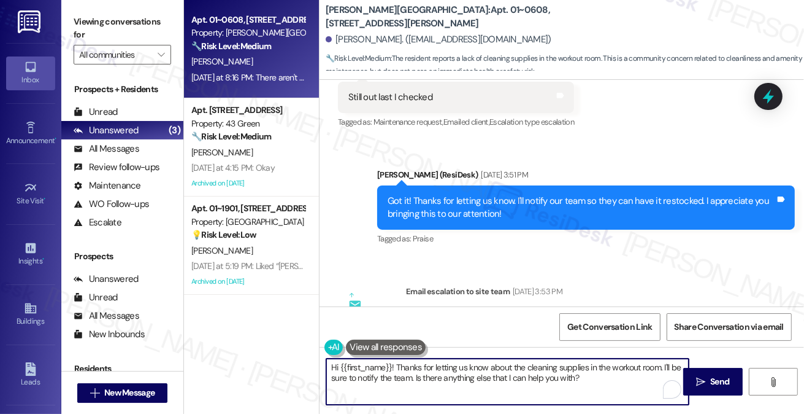
click at [484, 378] on textarea "Hi {{first_name}}! Thanks for letting us know about the cleaning supplies in th…" at bounding box center [507, 381] width 363 height 46
click at [447, 377] on textarea "Hi {{first_name}}! Thanks for letting us know about the cleaning supplies in th…" at bounding box center [507, 381] width 363 height 46
click at [606, 382] on textarea "Hi {{first_name}}! Thanks for letting us know about the cleaning supplies in th…" at bounding box center [507, 381] width 363 height 46
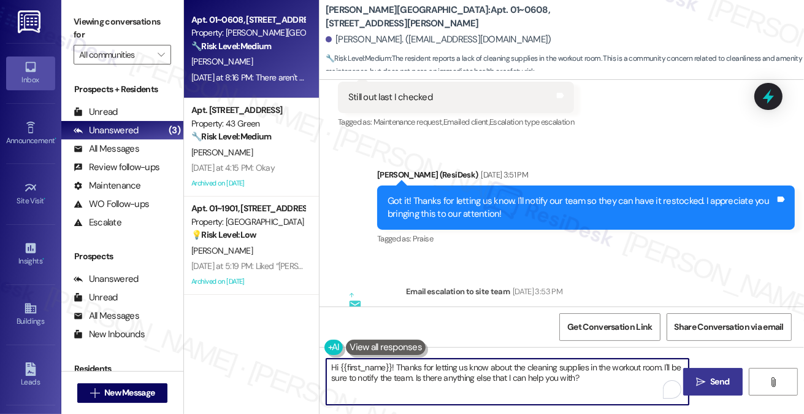
type textarea "Hi {{first_name}}! Thanks for letting us know about the cleaning supplies in th…"
click at [692, 381] on button " Send" at bounding box center [714, 382] width 60 height 28
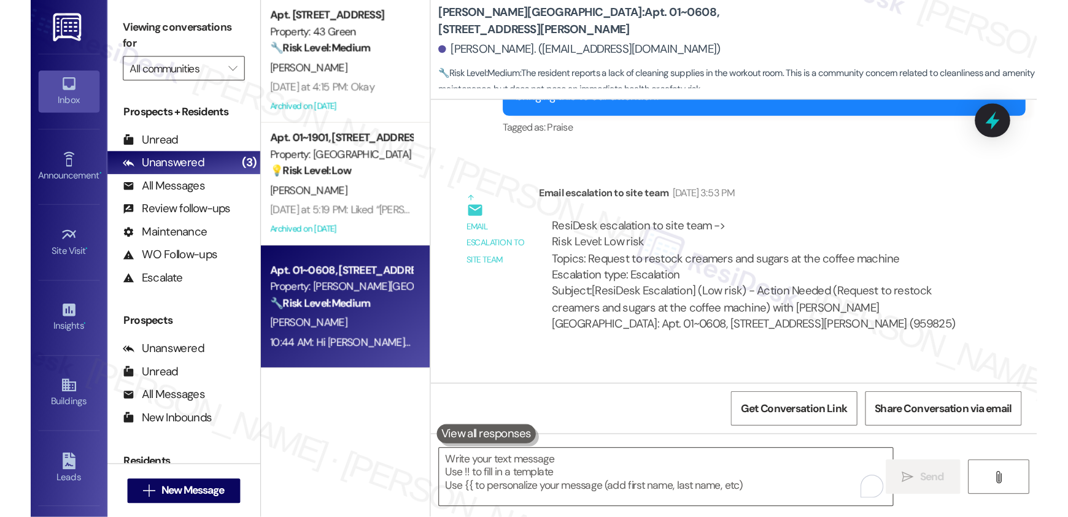
scroll to position [23938, 0]
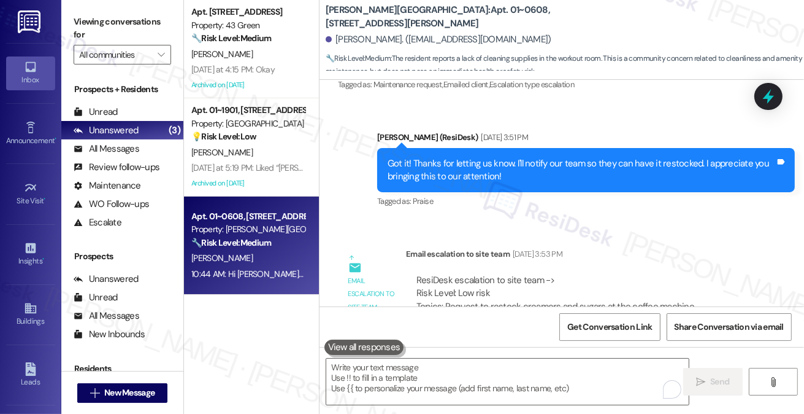
drag, startPoint x: 461, startPoint y: 221, endPoint x: 571, endPoint y: 225, distance: 109.9
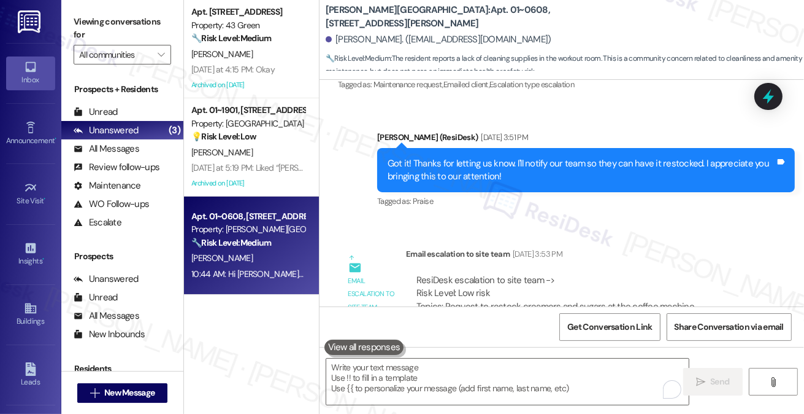
copy div "There aren't any cleaning supplies in the workout room which is pretty gross Ta…"
click at [74, 21] on label "Viewing conversations for" at bounding box center [123, 28] width 98 height 33
drag, startPoint x: 398, startPoint y: 220, endPoint x: 568, endPoint y: 220, distance: 170.6
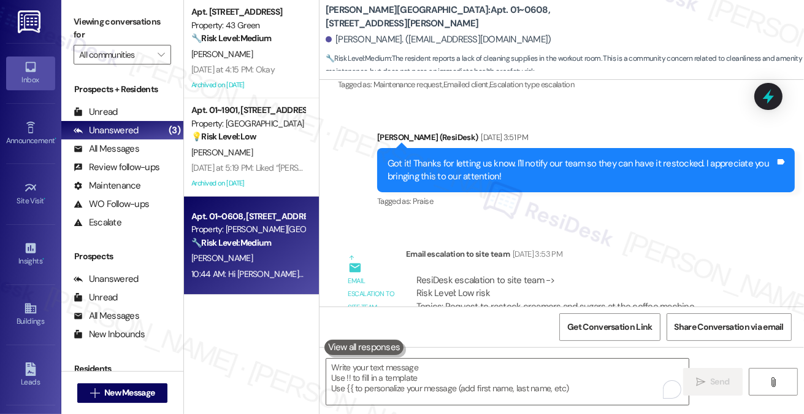
click at [71, 21] on div "Viewing conversations for All communities " at bounding box center [122, 38] width 122 height 77
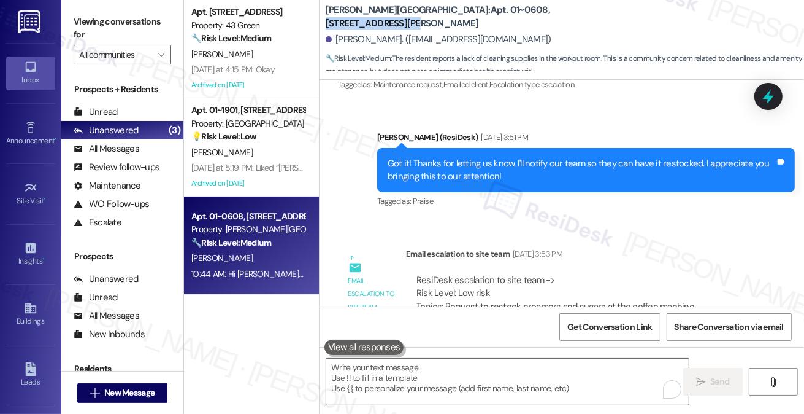
drag, startPoint x: 539, startPoint y: 17, endPoint x: 454, endPoint y: 20, distance: 85.3
click at [454, 20] on div "[PERSON_NAME][GEOGRAPHIC_DATA]: Apt. 01~0608, [STREET_ADDRESS][PERSON_NAME]" at bounding box center [448, 16] width 245 height 15
copy b "520 [GEOGRAPHIC_DATA][PERSON_NAME]"
click at [72, 19] on div "Viewing conversations for All communities " at bounding box center [122, 38] width 122 height 77
drag, startPoint x: 553, startPoint y: 23, endPoint x: 453, endPoint y: 21, distance: 100.0
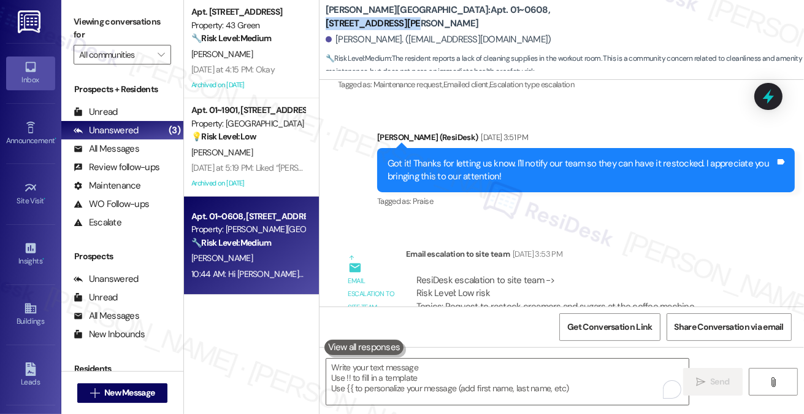
click at [453, 21] on div "[PERSON_NAME][GEOGRAPHIC_DATA]: Apt. 01~0608, [STREET_ADDRESS][PERSON_NAME]" at bounding box center [448, 16] width 245 height 15
copy b "520 [GEOGRAPHIC_DATA][PERSON_NAME]"
drag, startPoint x: 71, startPoint y: 10, endPoint x: 81, endPoint y: 12, distance: 10.6
click at [71, 10] on div "Viewing conversations for All communities " at bounding box center [122, 38] width 122 height 77
drag, startPoint x: 412, startPoint y: 18, endPoint x: 449, endPoint y: 23, distance: 37.1
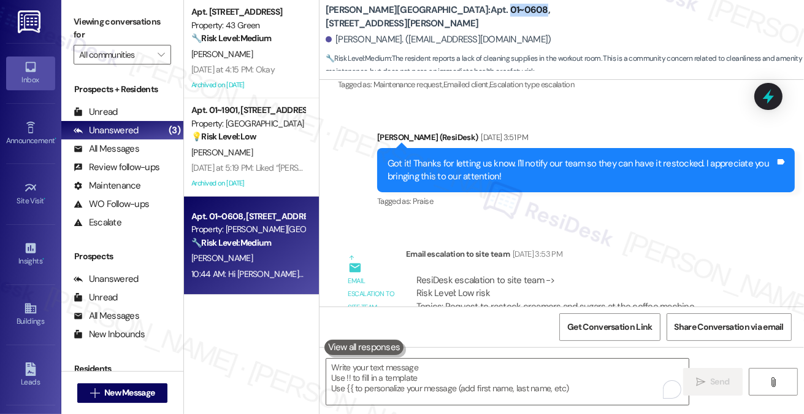
click at [449, 23] on b "[PERSON_NAME][GEOGRAPHIC_DATA]: Apt. 01~0608, [STREET_ADDRESS][PERSON_NAME]" at bounding box center [448, 17] width 245 height 26
copy b "01~0608"
click at [87, 17] on label "Viewing conversations for" at bounding box center [123, 28] width 98 height 33
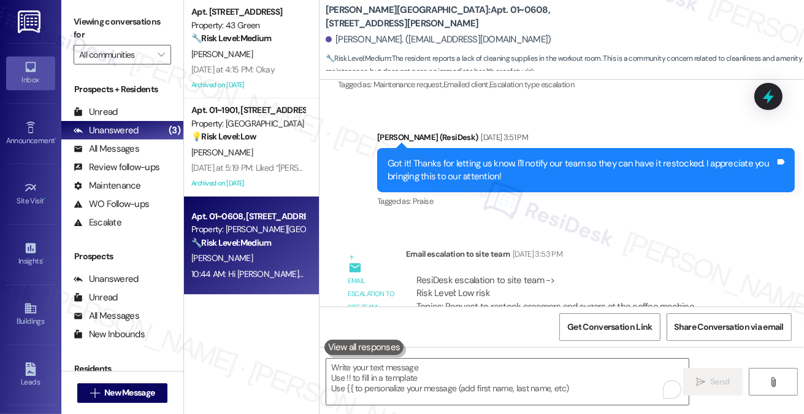
click at [83, 12] on label "Viewing conversations for" at bounding box center [123, 28] width 98 height 33
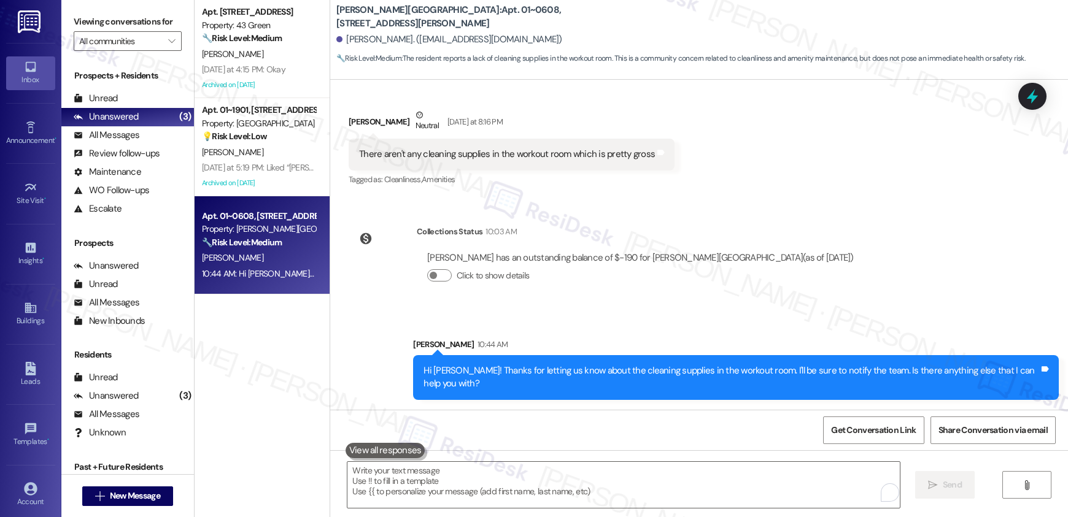
scroll to position [23162, 0]
